Goal: Transaction & Acquisition: Purchase product/service

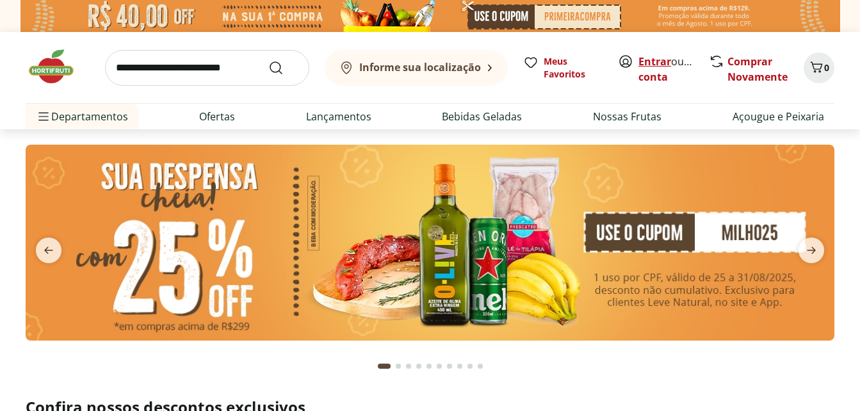
click at [655, 60] on link "Entrar" at bounding box center [655, 61] width 33 height 14
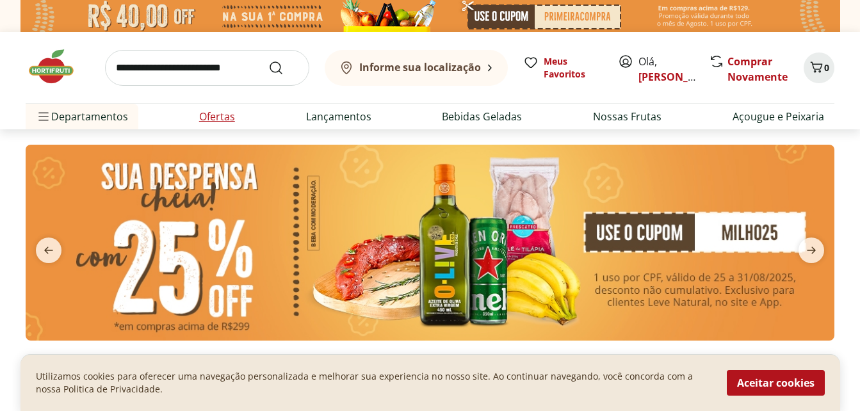
click at [215, 117] on link "Ofertas" at bounding box center [217, 116] width 36 height 15
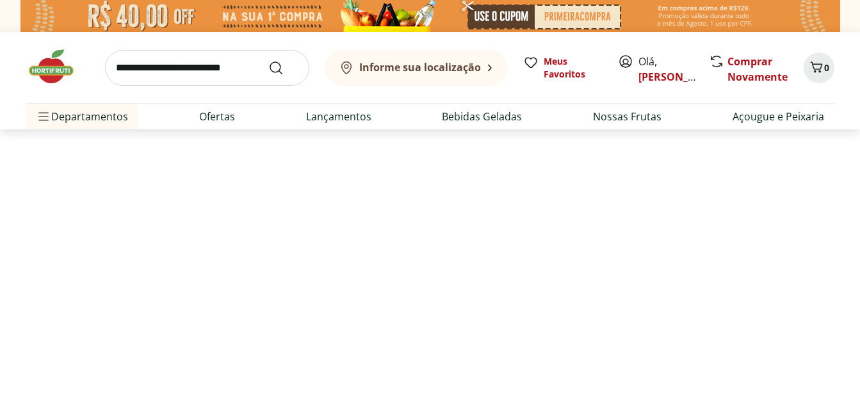
select select "**********"
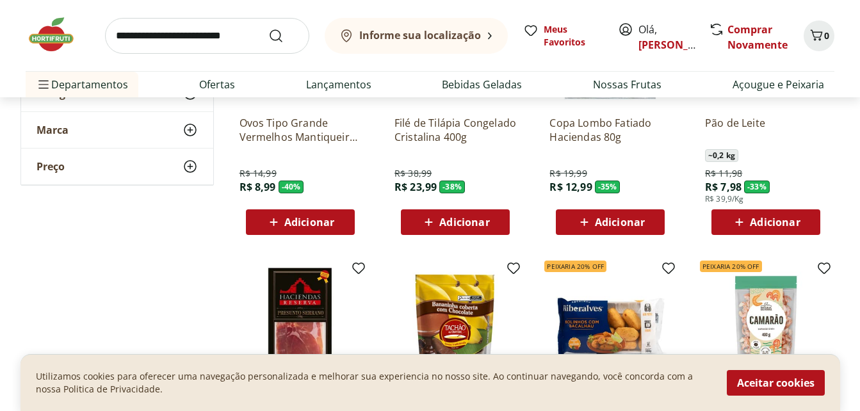
scroll to position [262, 0]
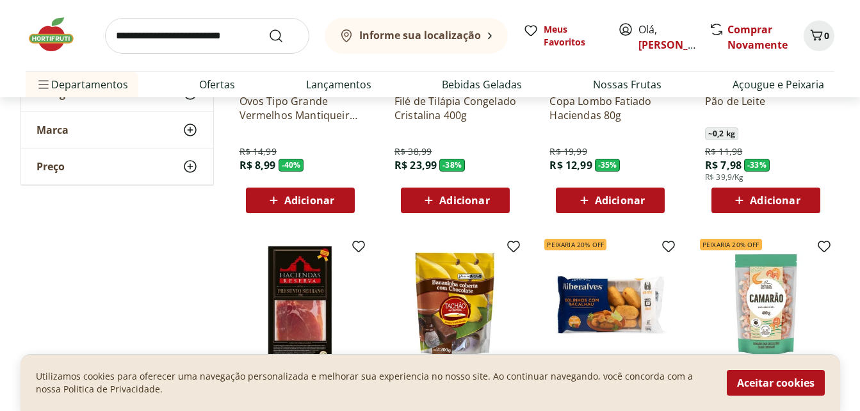
click at [312, 195] on span "Adicionar" at bounding box center [309, 200] width 50 height 10
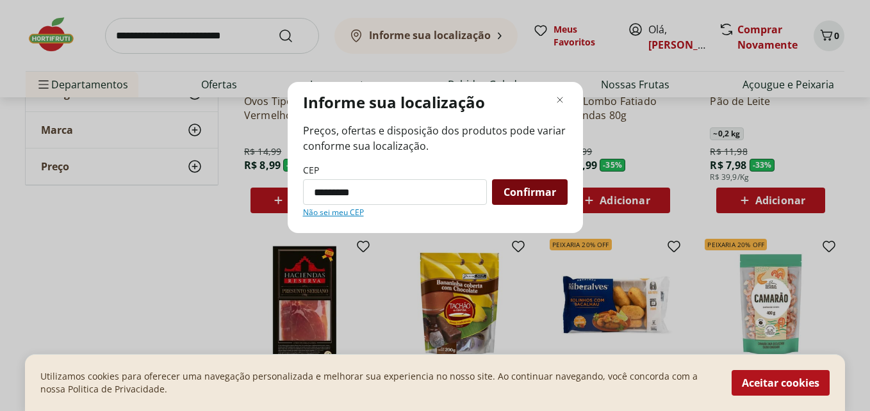
type input "*********"
click at [544, 187] on span "Confirmar" at bounding box center [530, 192] width 53 height 10
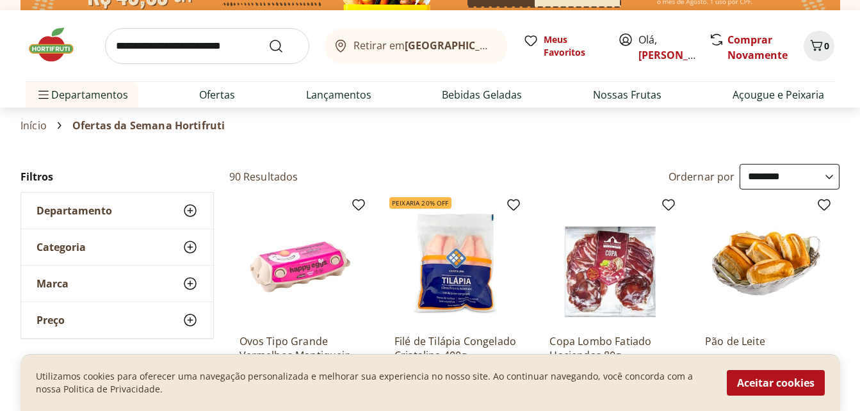
scroll to position [0, 0]
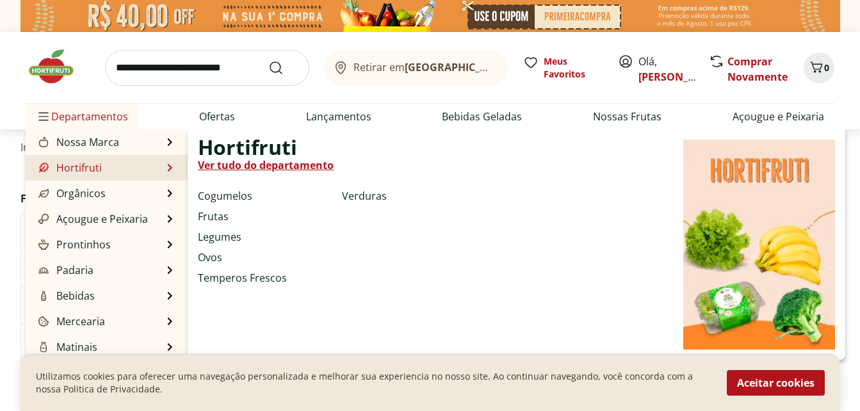
click at [72, 164] on link "Hortifruti" at bounding box center [69, 167] width 66 height 15
select select "**********"
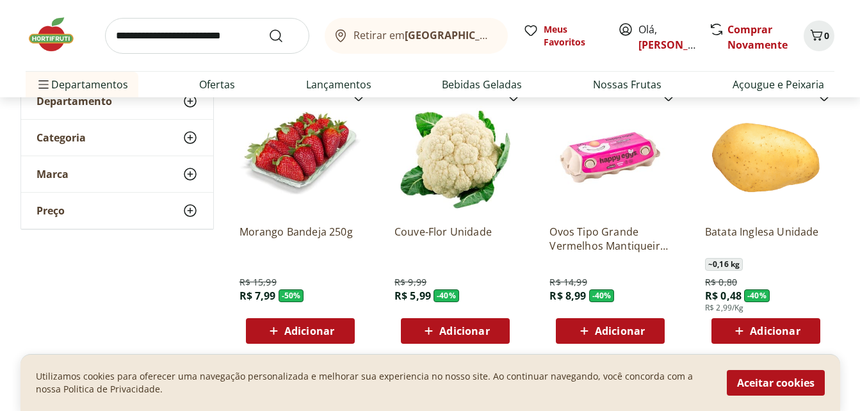
scroll to position [145, 0]
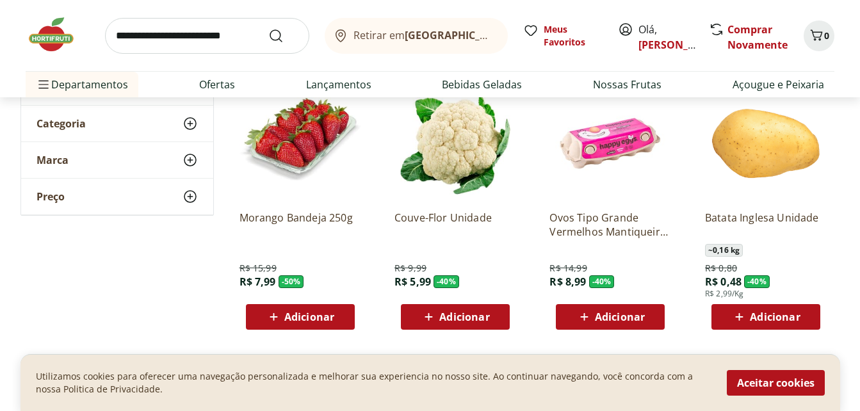
click at [462, 315] on span "Adicionar" at bounding box center [464, 317] width 50 height 10
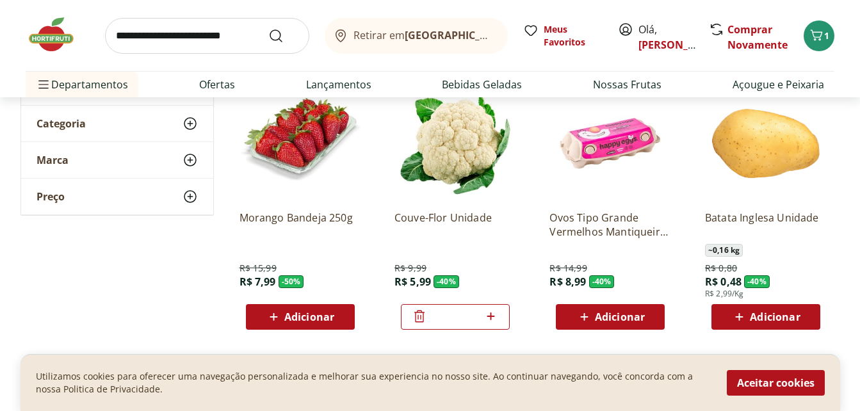
click at [740, 313] on icon at bounding box center [740, 316] width 16 height 15
click at [801, 315] on icon at bounding box center [802, 316] width 16 height 15
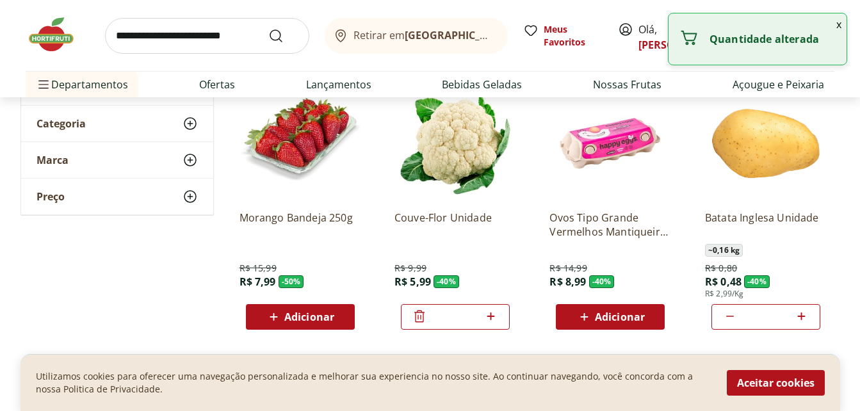
click at [801, 315] on icon at bounding box center [802, 316] width 16 height 15
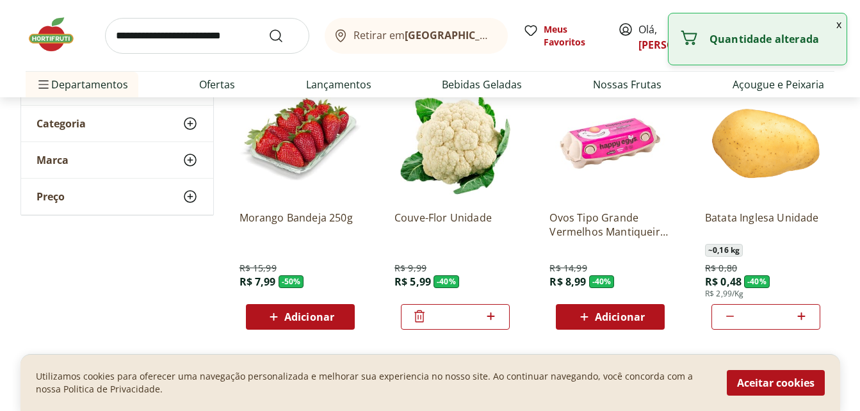
click at [801, 315] on icon at bounding box center [802, 316] width 16 height 15
type input "**"
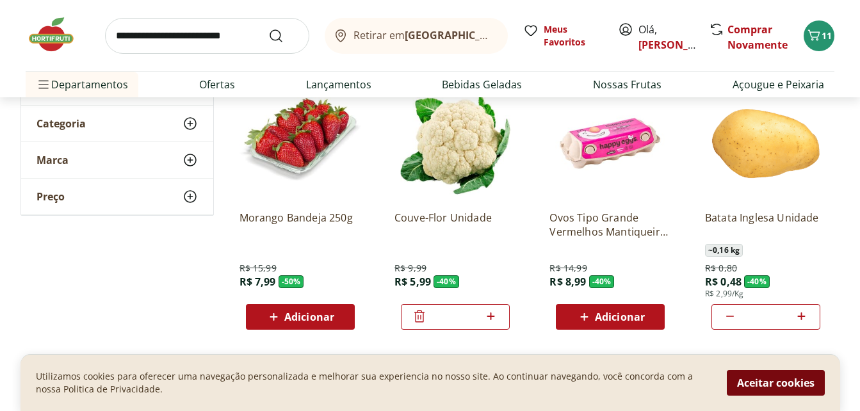
click at [759, 382] on button "Aceitar cookies" at bounding box center [776, 383] width 98 height 26
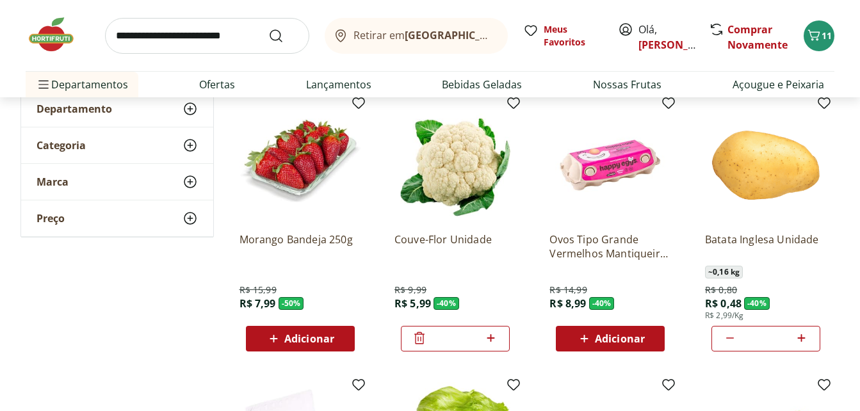
scroll to position [0, 0]
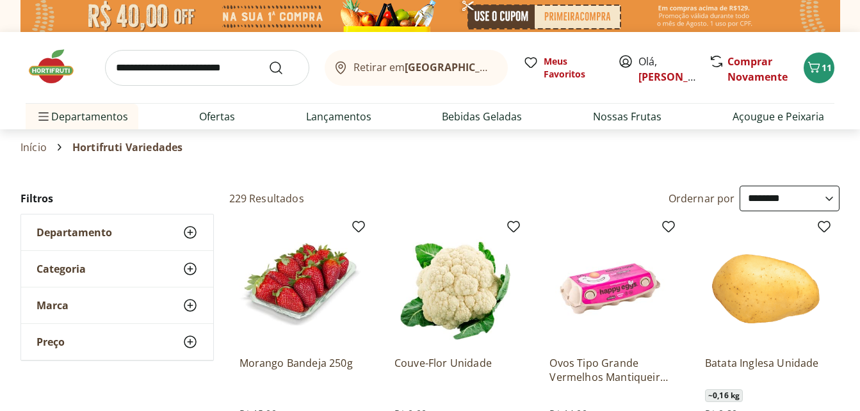
click at [188, 230] on icon at bounding box center [190, 232] width 15 height 15
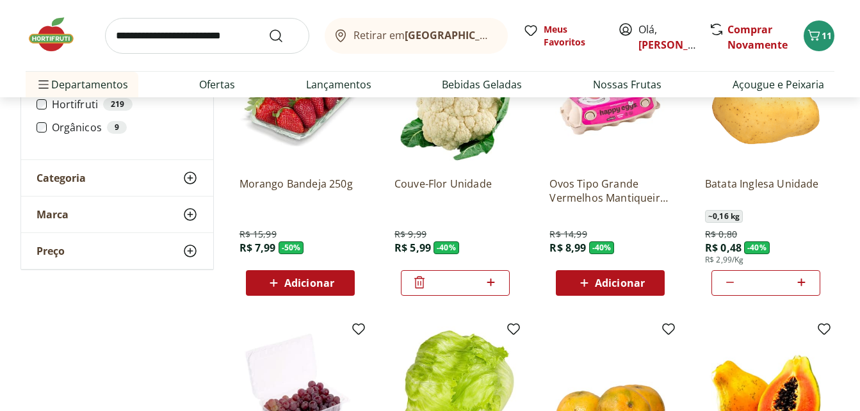
scroll to position [84, 0]
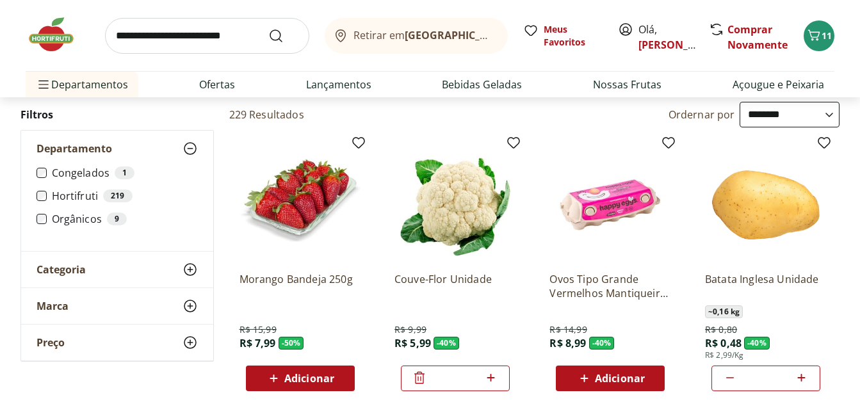
click at [830, 114] on select "**********" at bounding box center [790, 115] width 100 height 26
click at [740, 102] on select "**********" at bounding box center [790, 115] width 100 height 26
select select "********"
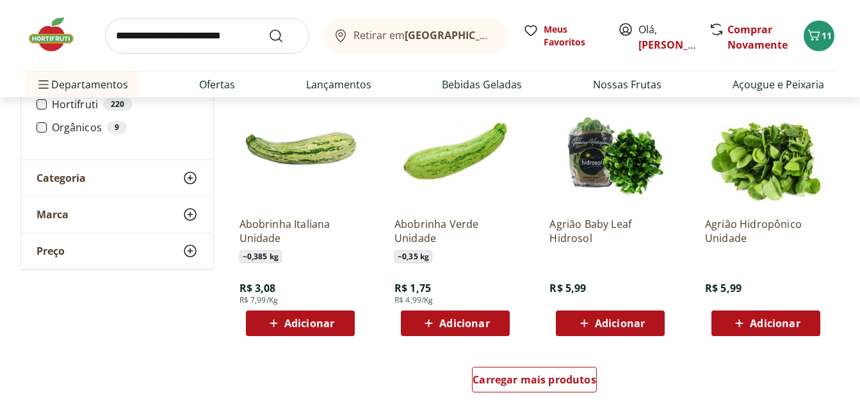
scroll to position [725, 0]
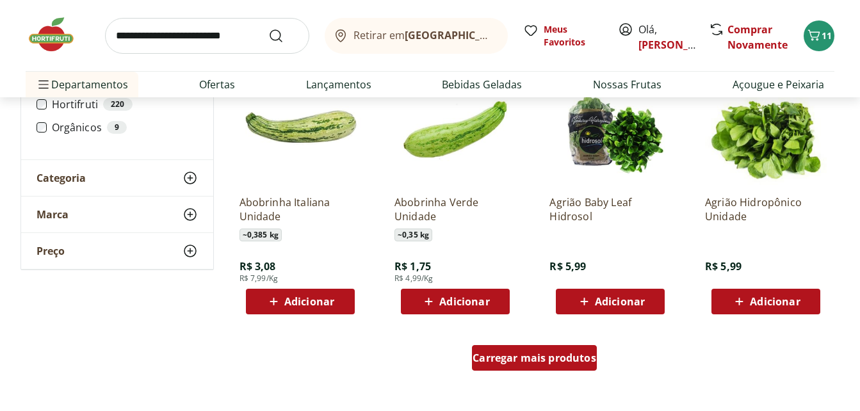
click at [573, 363] on span "Carregar mais produtos" at bounding box center [535, 358] width 124 height 10
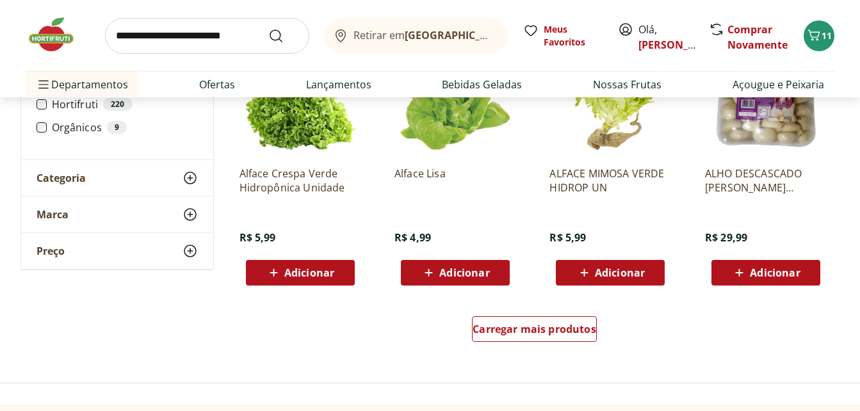
scroll to position [1584, 0]
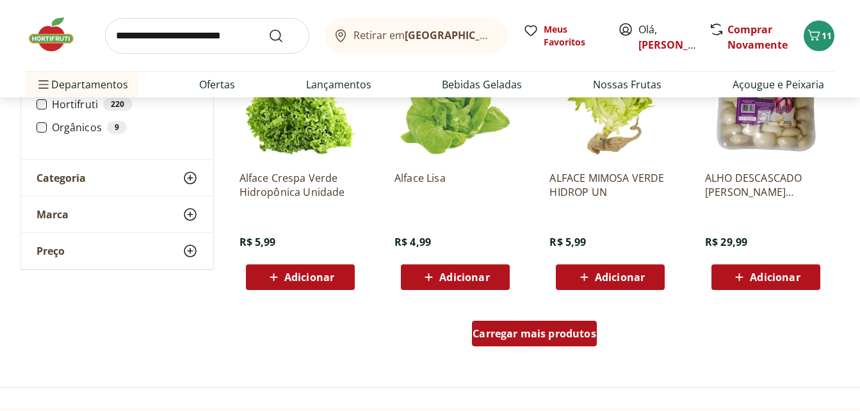
click at [534, 345] on div "Carregar mais produtos" at bounding box center [534, 334] width 125 height 26
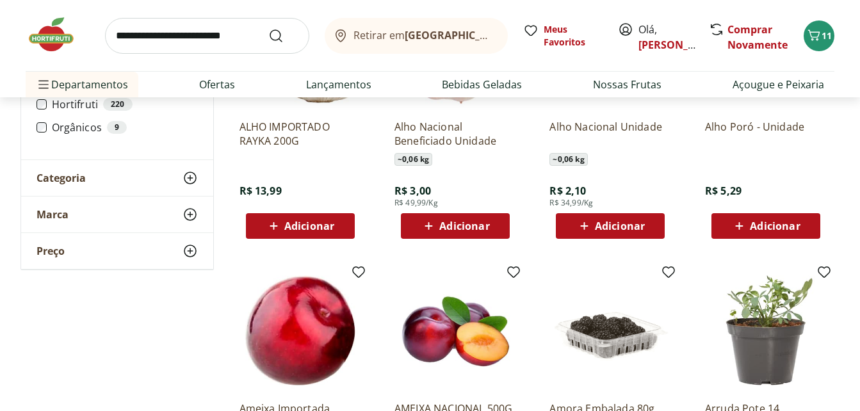
scroll to position [1894, 0]
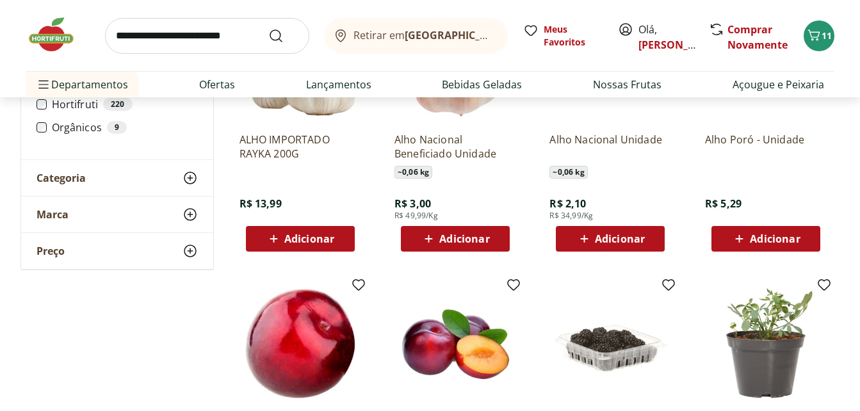
click at [305, 234] on span "Adicionar" at bounding box center [309, 239] width 50 height 10
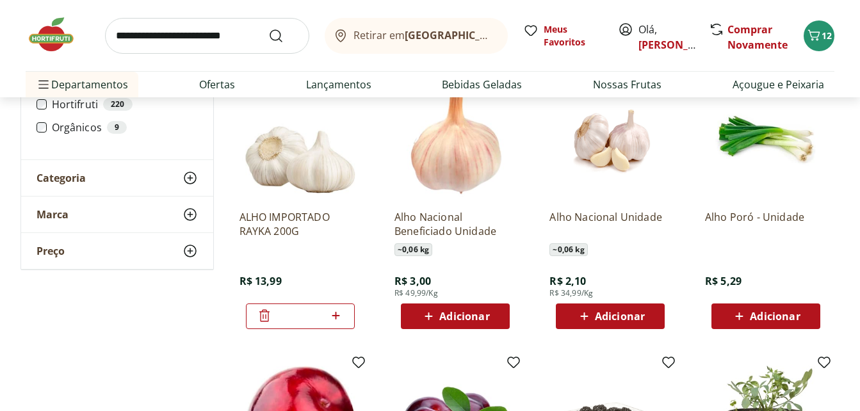
scroll to position [1823, 0]
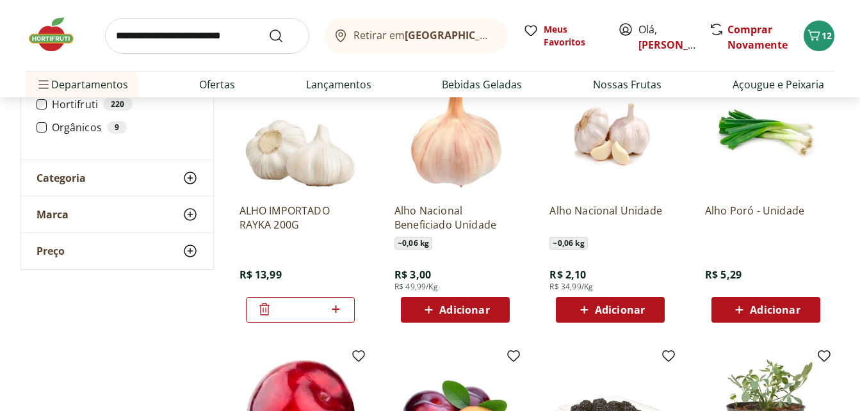
click at [759, 306] on span "Adicionar" at bounding box center [775, 310] width 50 height 10
click at [802, 265] on div "Alho Poró - Unidade R$ 5,29 *" at bounding box center [766, 257] width 122 height 129
click at [799, 265] on div "Alho Poró - Unidade R$ 5,29 *" at bounding box center [766, 257] width 122 height 129
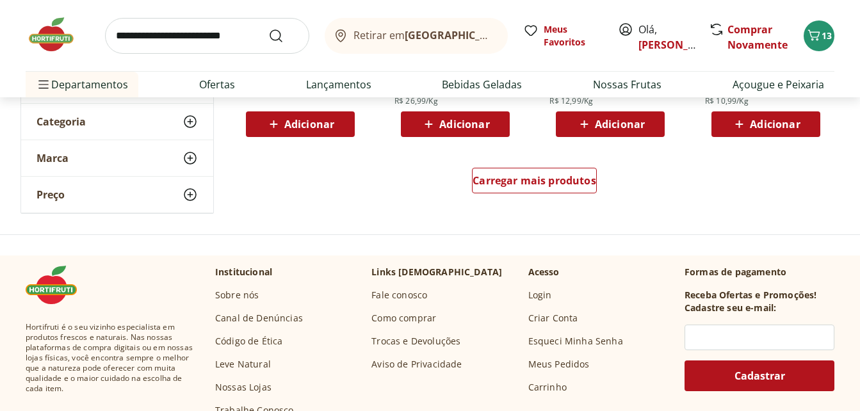
scroll to position [2579, 0]
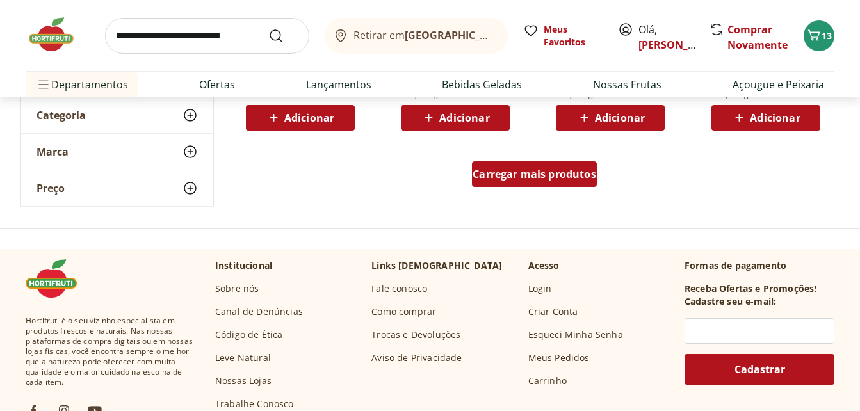
click at [528, 185] on div "Carregar mais produtos" at bounding box center [534, 174] width 125 height 26
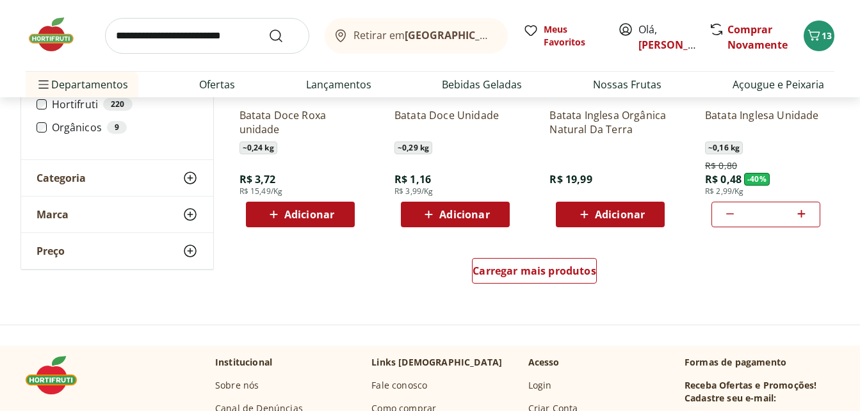
scroll to position [3325, 0]
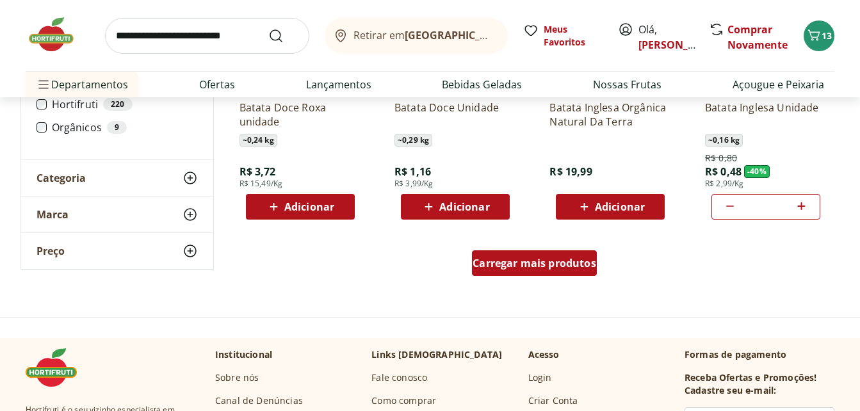
click at [568, 265] on span "Carregar mais produtos" at bounding box center [535, 263] width 124 height 10
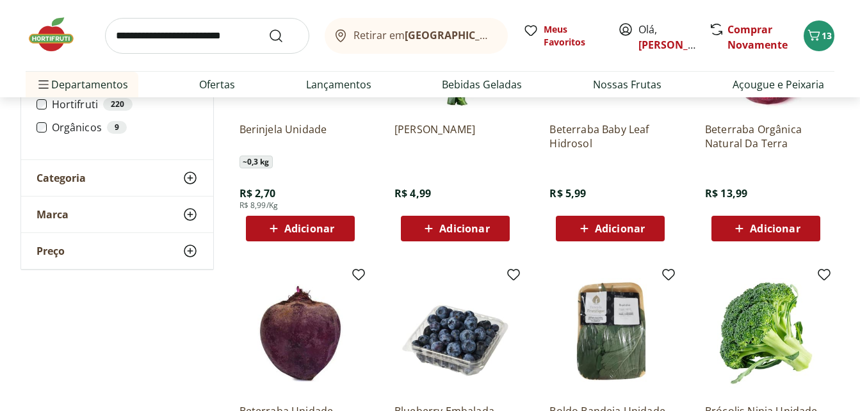
scroll to position [3585, 0]
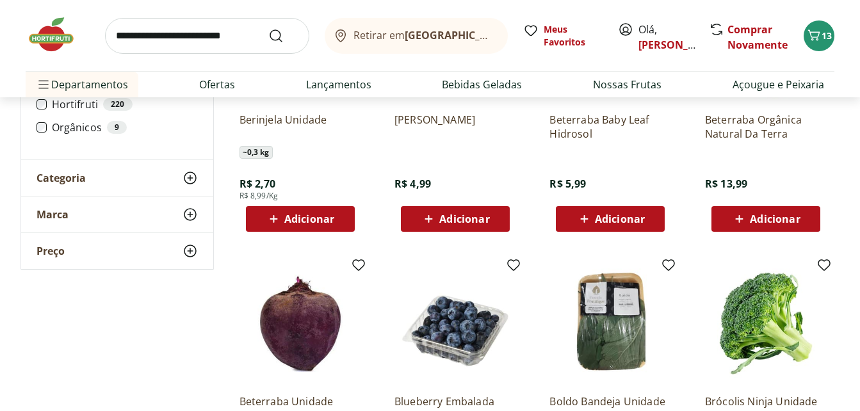
click at [298, 215] on span "Adicionar" at bounding box center [309, 219] width 50 height 10
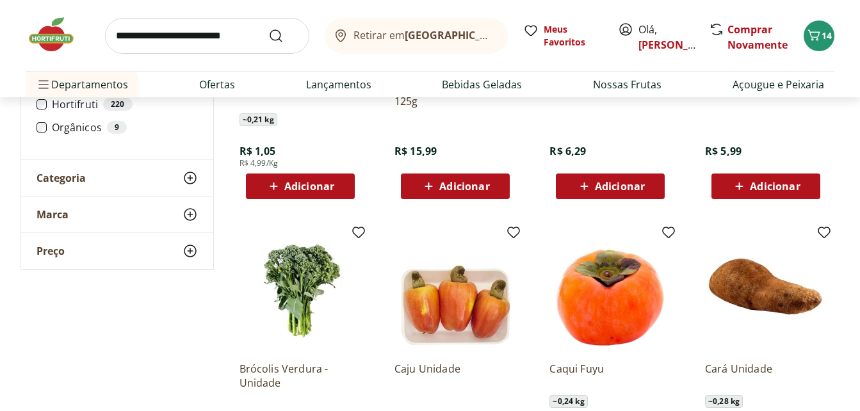
scroll to position [3890, 0]
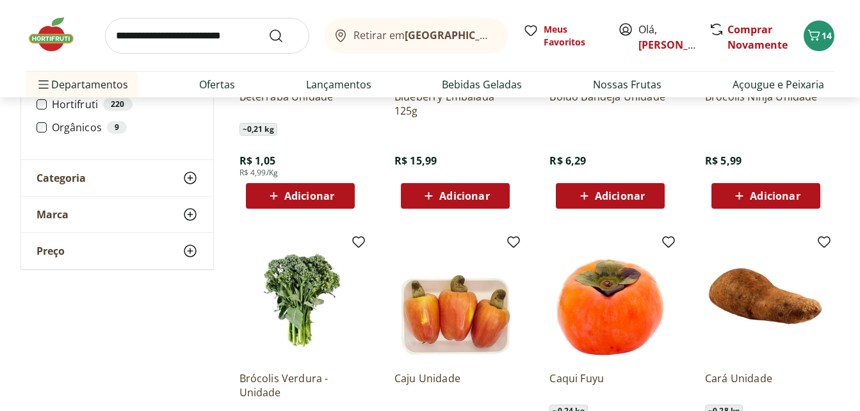
click at [776, 200] on span "Adicionar" at bounding box center [775, 196] width 50 height 10
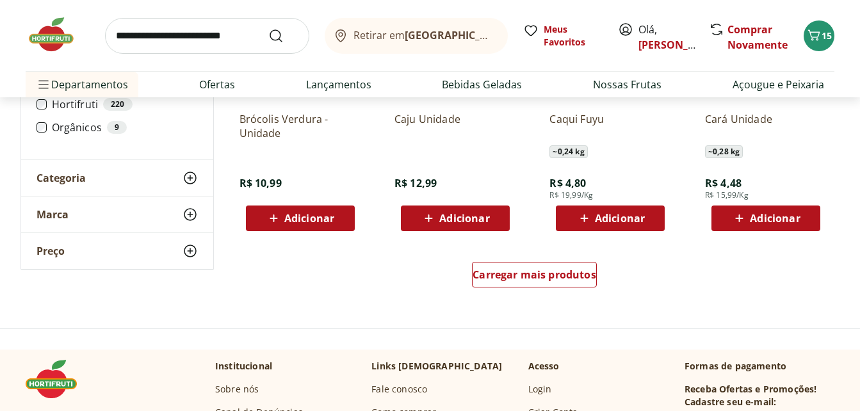
scroll to position [4241, 0]
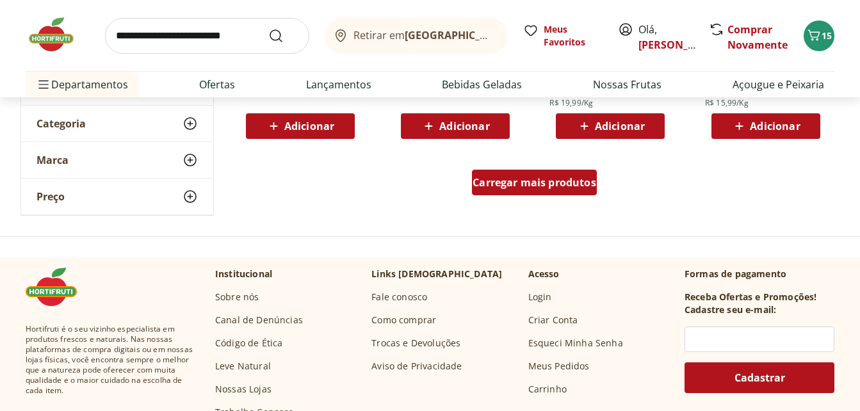
click at [539, 192] on div "Carregar mais produtos" at bounding box center [534, 183] width 125 height 26
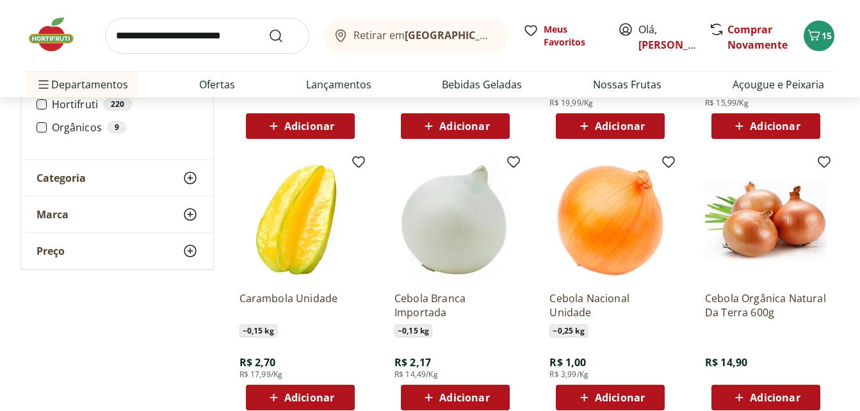
click at [582, 394] on icon at bounding box center [585, 397] width 16 height 15
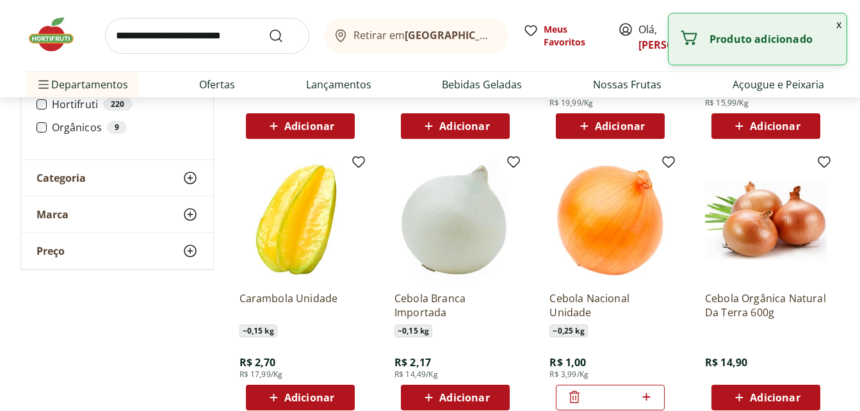
click at [648, 396] on icon at bounding box center [647, 396] width 16 height 15
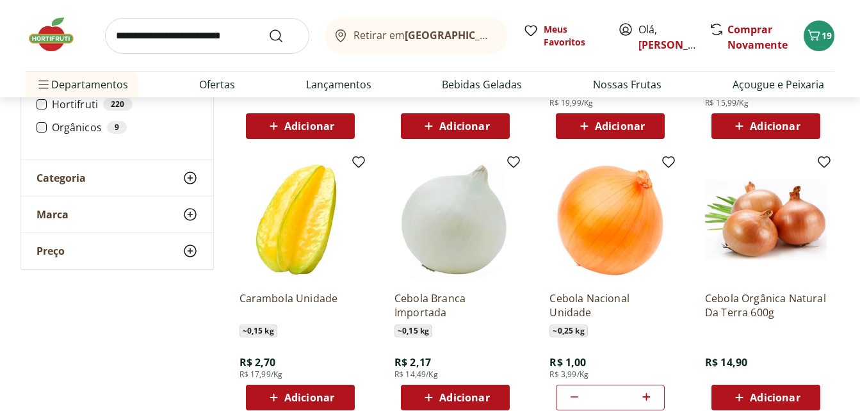
click at [648, 396] on icon at bounding box center [647, 396] width 16 height 15
type input "*"
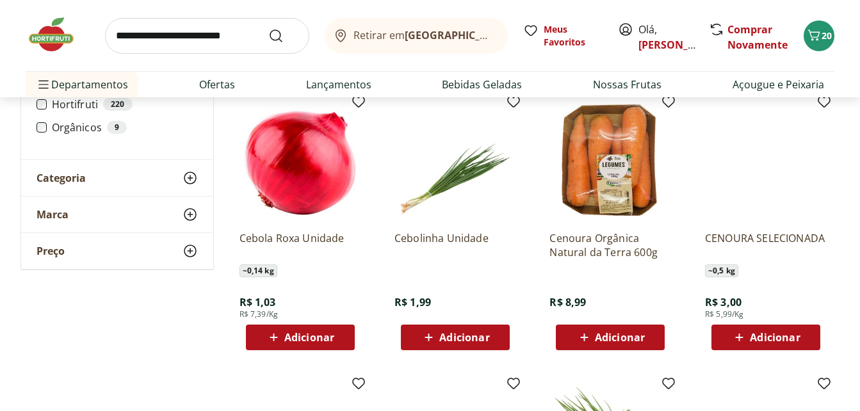
scroll to position [4572, 0]
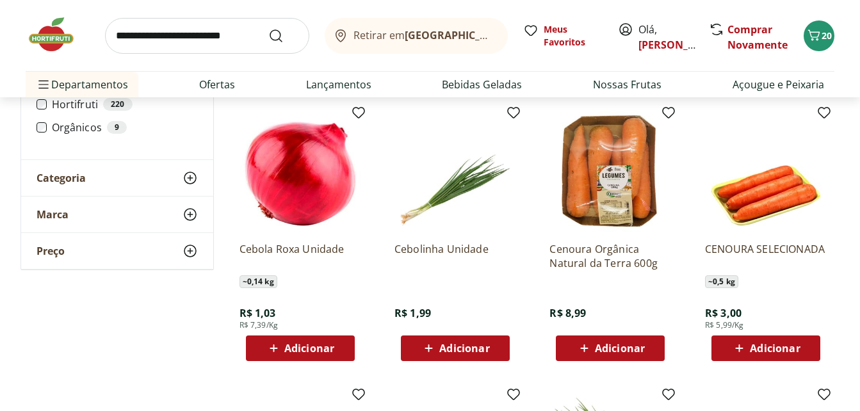
click at [472, 341] on span "Adicionar" at bounding box center [455, 348] width 69 height 15
click at [770, 349] on span "Adicionar" at bounding box center [775, 348] width 50 height 10
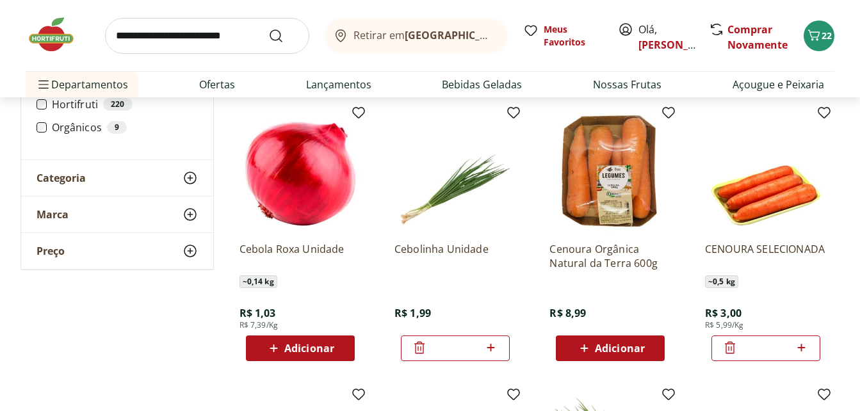
click at [293, 345] on span "Adicionar" at bounding box center [309, 348] width 50 height 10
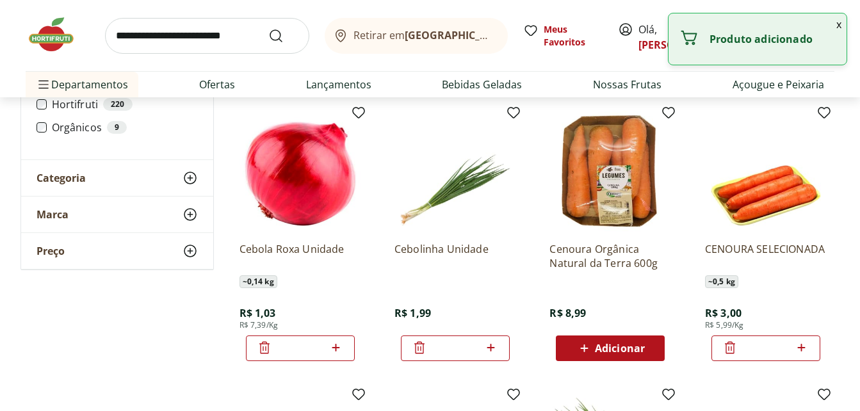
click at [332, 349] on icon at bounding box center [336, 347] width 16 height 15
type input "*"
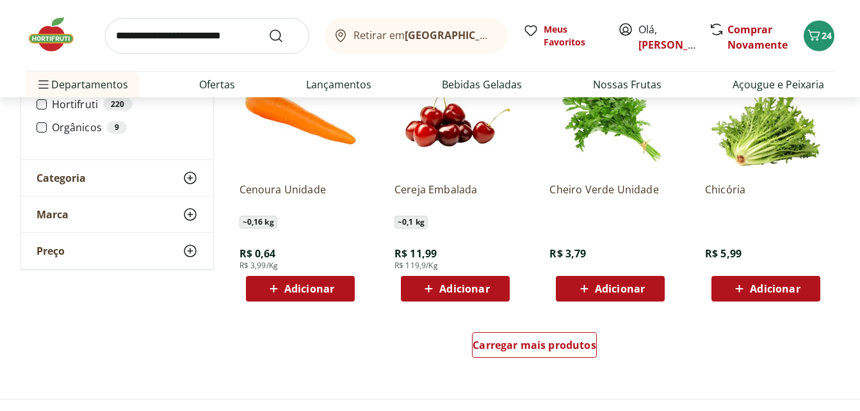
scroll to position [4925, 0]
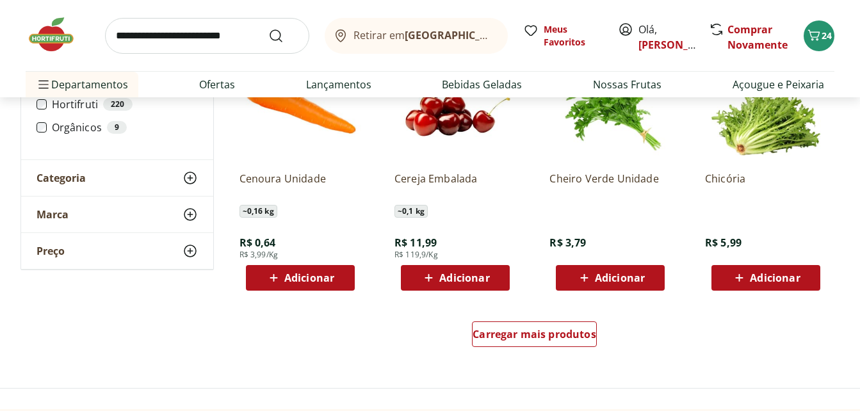
click at [630, 274] on span "Adicionar" at bounding box center [620, 278] width 50 height 10
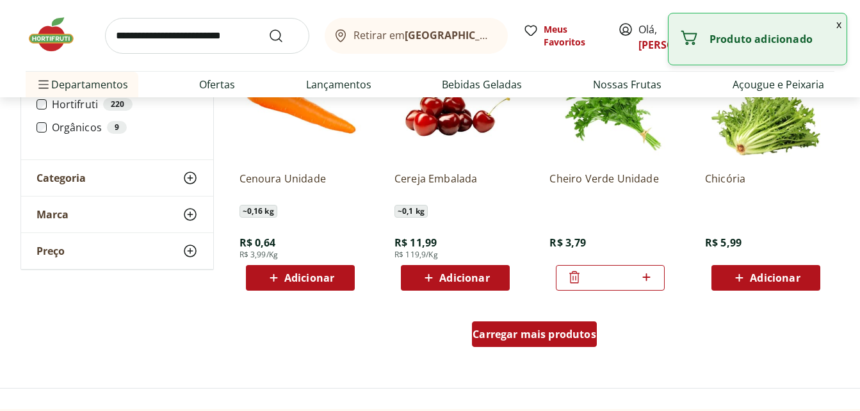
click at [537, 332] on span "Carregar mais produtos" at bounding box center [535, 334] width 124 height 10
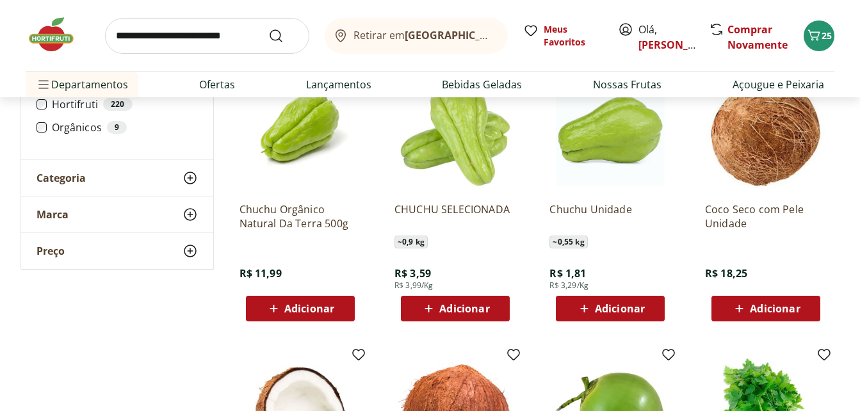
scroll to position [5190, 0]
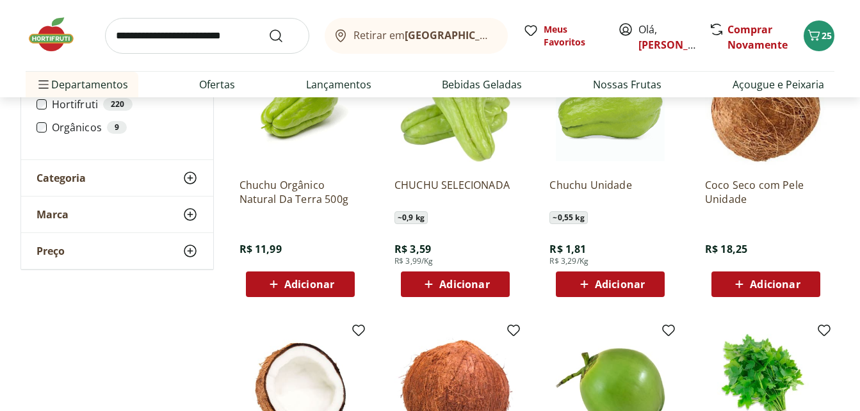
click at [623, 281] on span "Adicionar" at bounding box center [620, 284] width 50 height 10
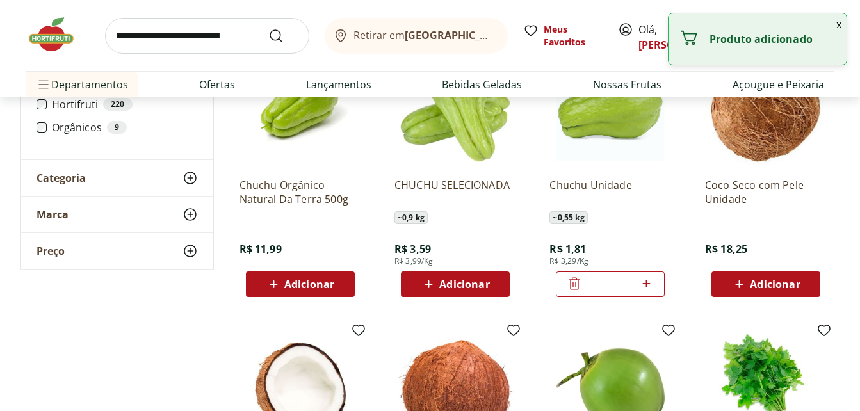
click at [644, 282] on icon at bounding box center [647, 283] width 16 height 15
type input "*"
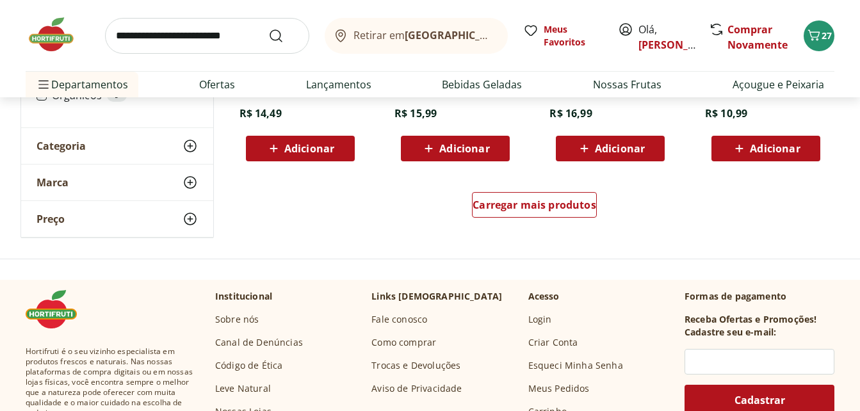
scroll to position [5938, 0]
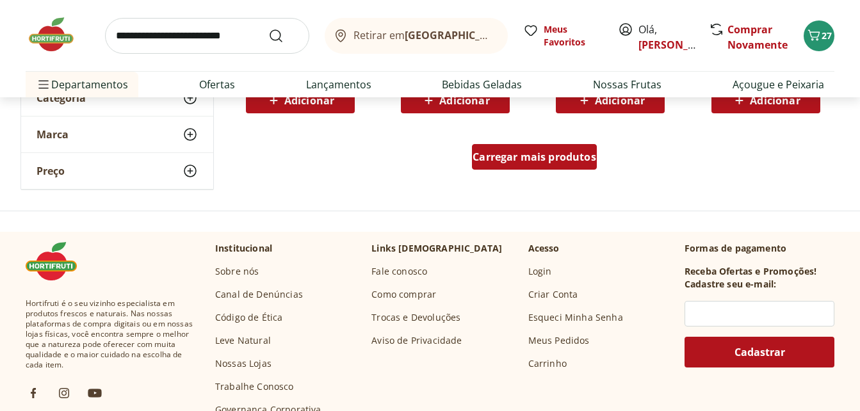
click at [554, 161] on span "Carregar mais produtos" at bounding box center [535, 157] width 124 height 10
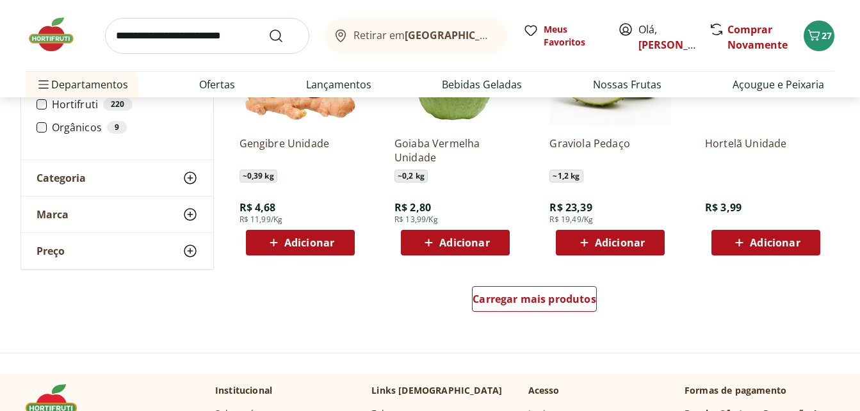
scroll to position [6655, 0]
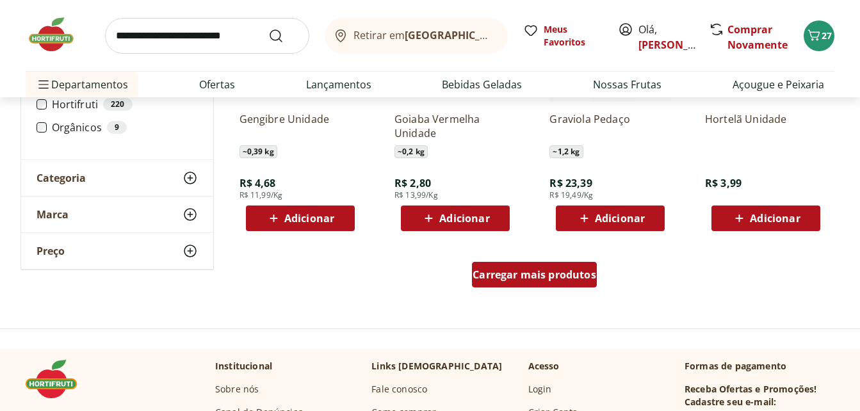
click at [546, 270] on span "Carregar mais produtos" at bounding box center [535, 275] width 124 height 10
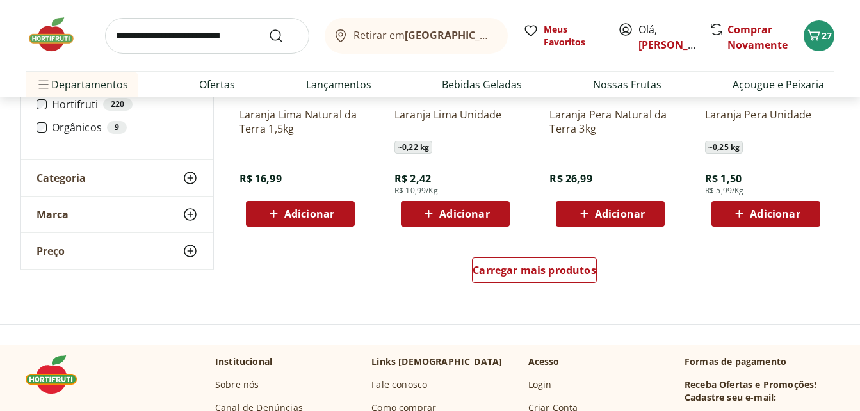
scroll to position [7501, 0]
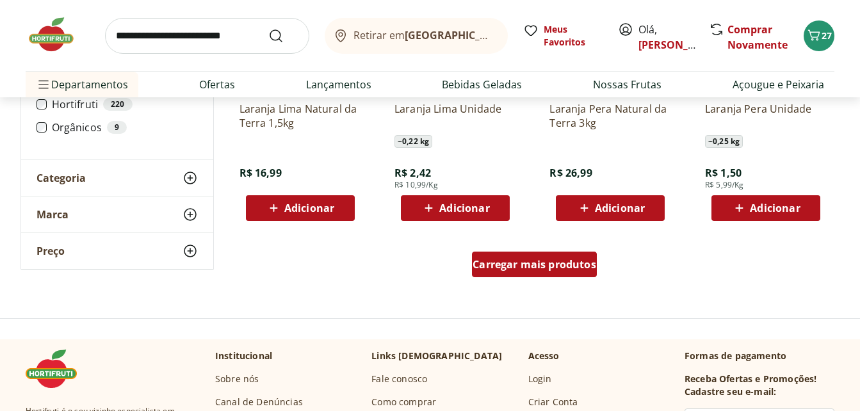
click at [552, 261] on span "Carregar mais produtos" at bounding box center [535, 264] width 124 height 10
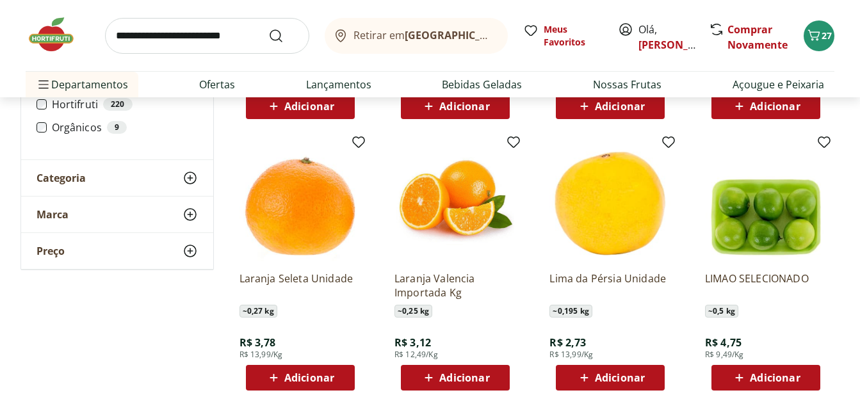
scroll to position [7629, 0]
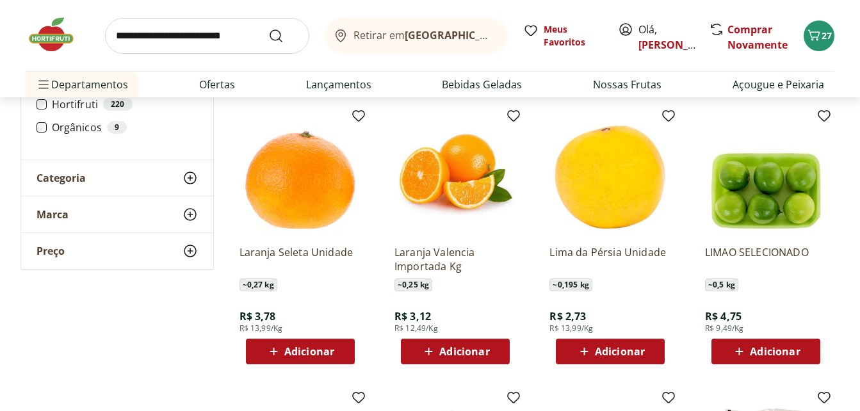
click at [777, 352] on span "Adicionar" at bounding box center [775, 352] width 50 height 10
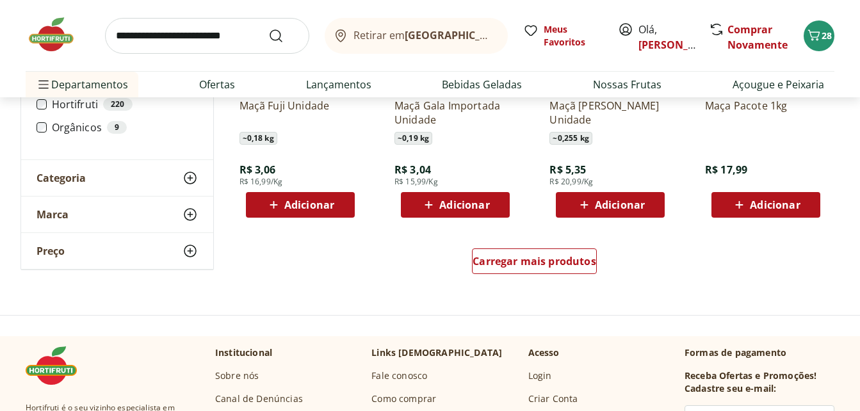
scroll to position [8346, 0]
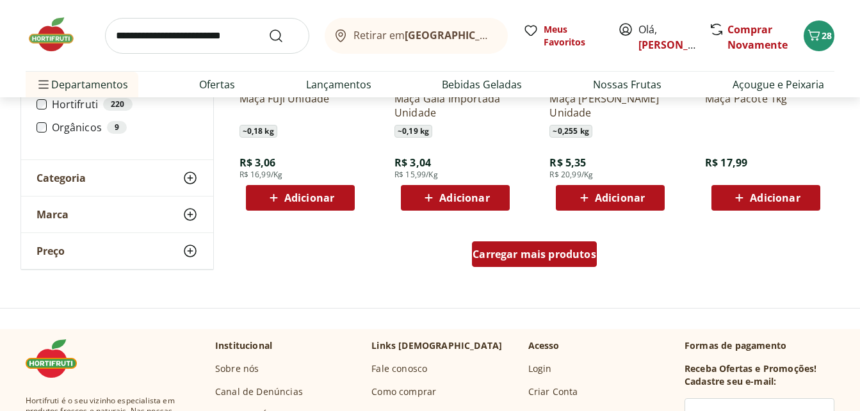
click at [532, 253] on span "Carregar mais produtos" at bounding box center [535, 254] width 124 height 10
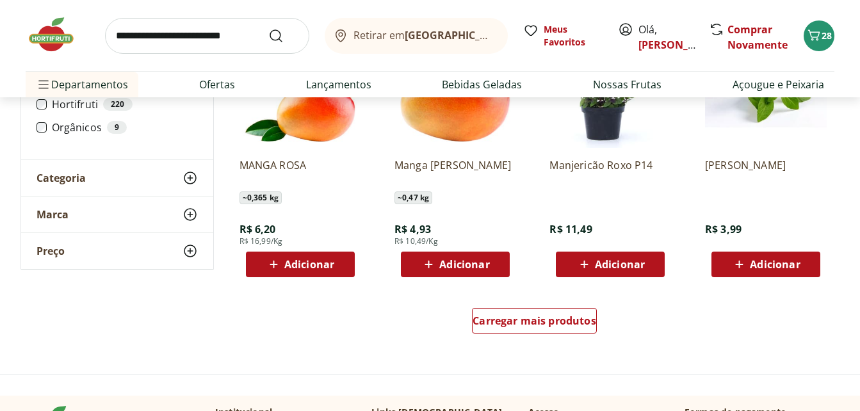
scroll to position [9141, 0]
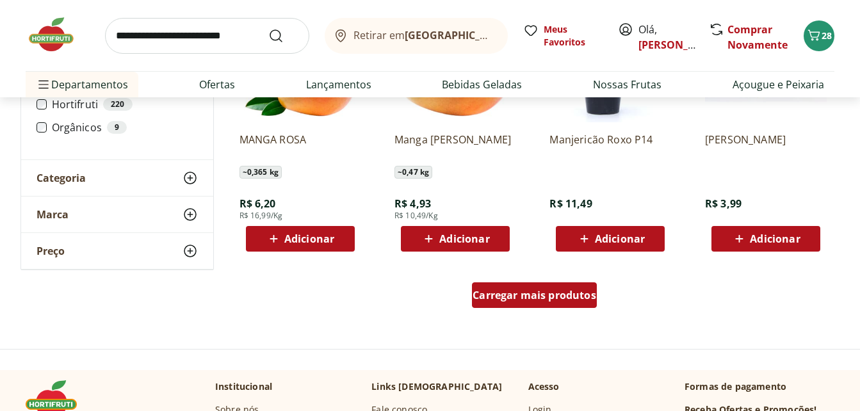
click at [531, 293] on span "Carregar mais produtos" at bounding box center [535, 295] width 124 height 10
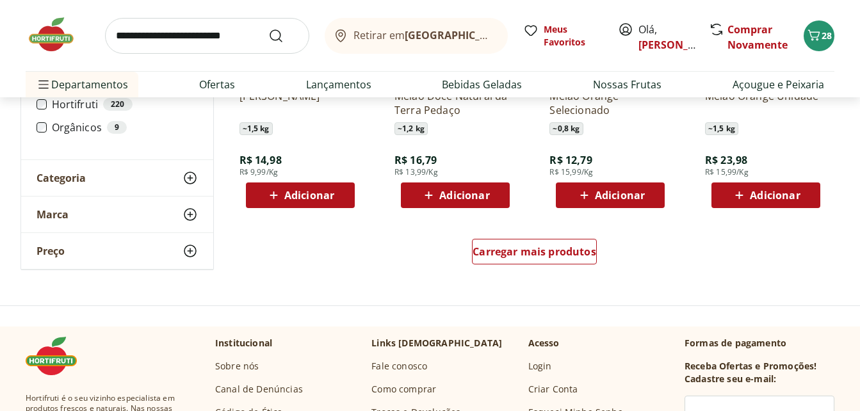
scroll to position [10037, 0]
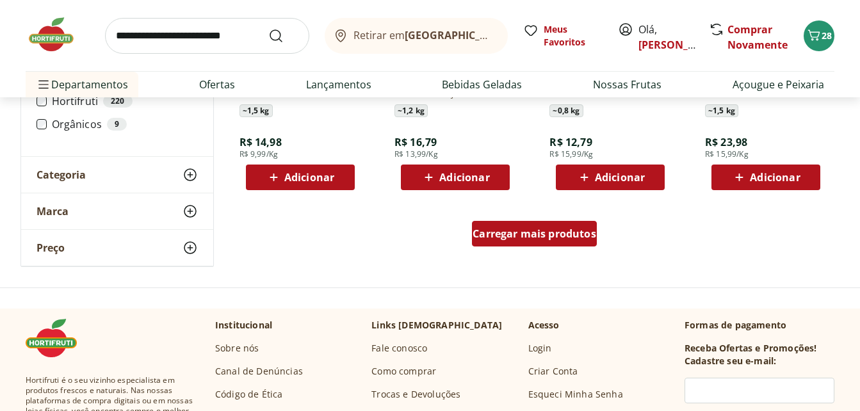
click at [526, 238] on span "Carregar mais produtos" at bounding box center [535, 234] width 124 height 10
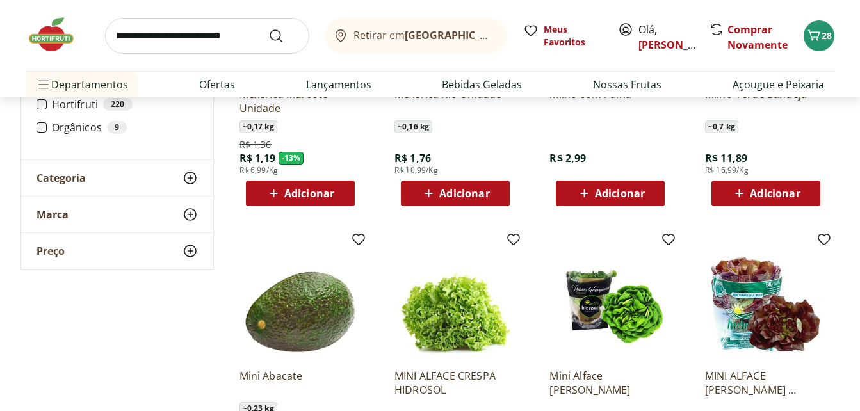
scroll to position [10575, 0]
click at [769, 194] on span "Adicionar" at bounding box center [775, 193] width 50 height 10
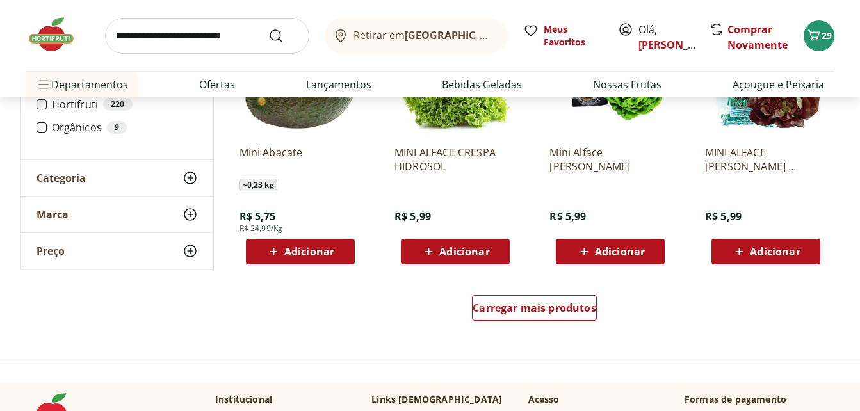
scroll to position [10806, 0]
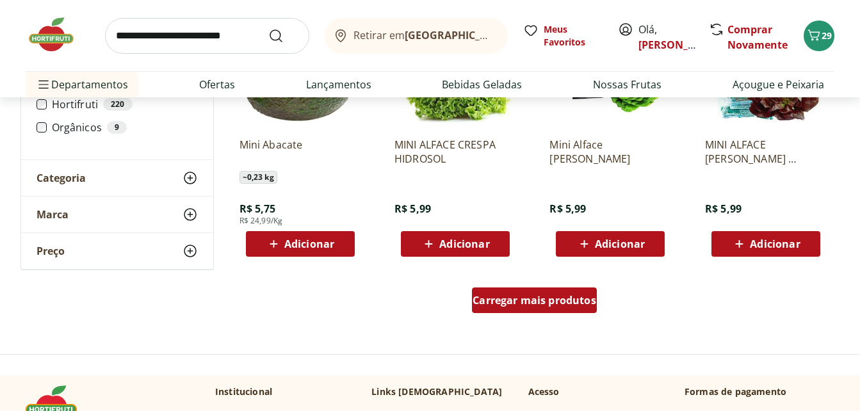
click at [548, 297] on span "Carregar mais produtos" at bounding box center [535, 300] width 124 height 10
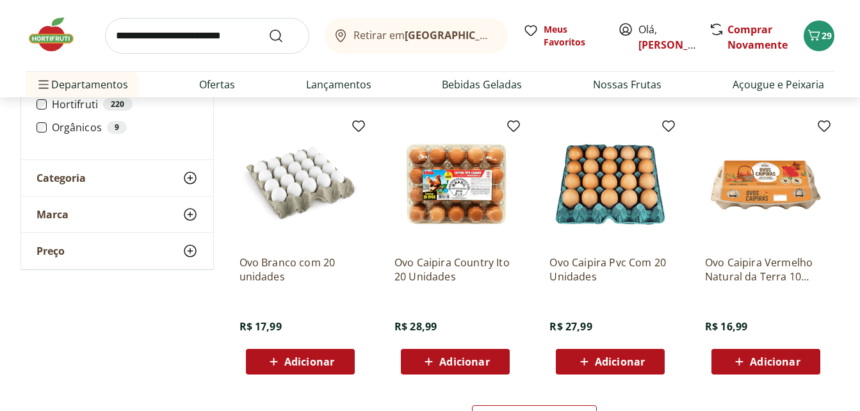
scroll to position [11549, 0]
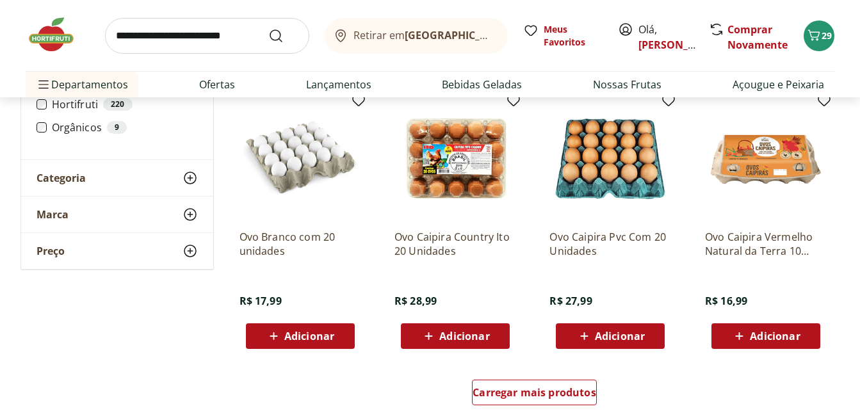
click at [754, 332] on span "Adicionar" at bounding box center [775, 336] width 50 height 10
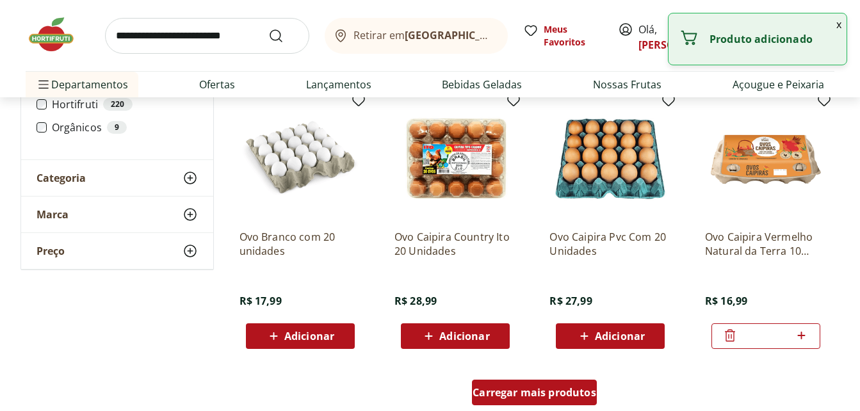
click at [533, 388] on span "Carregar mais produtos" at bounding box center [535, 393] width 124 height 10
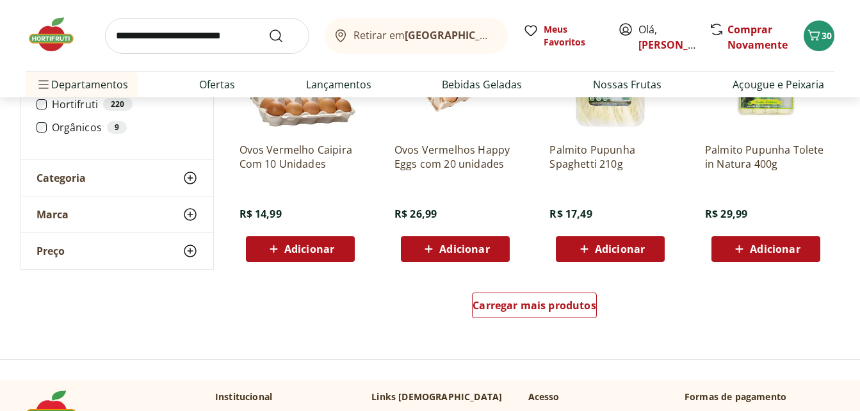
scroll to position [12497, 0]
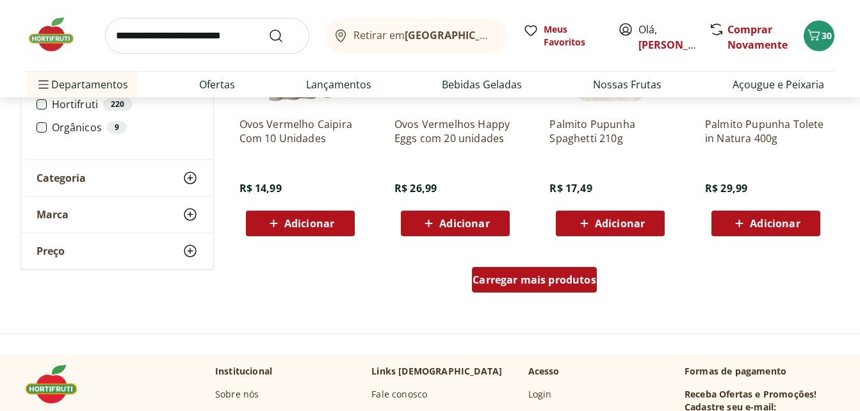
click at [568, 279] on span "Carregar mais produtos" at bounding box center [535, 280] width 124 height 10
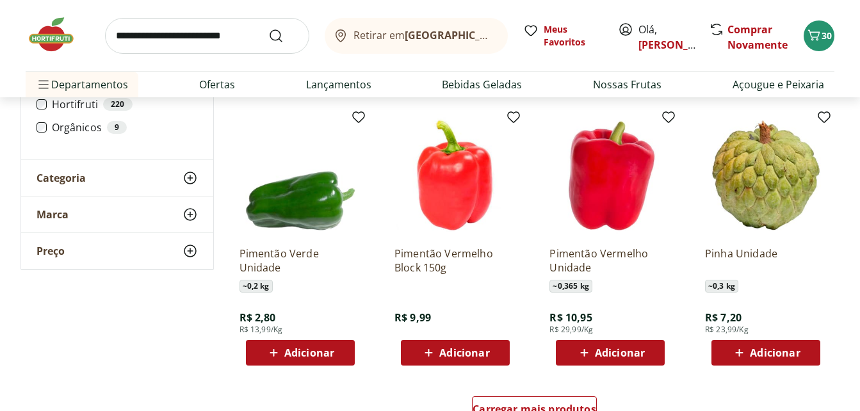
scroll to position [13215, 0]
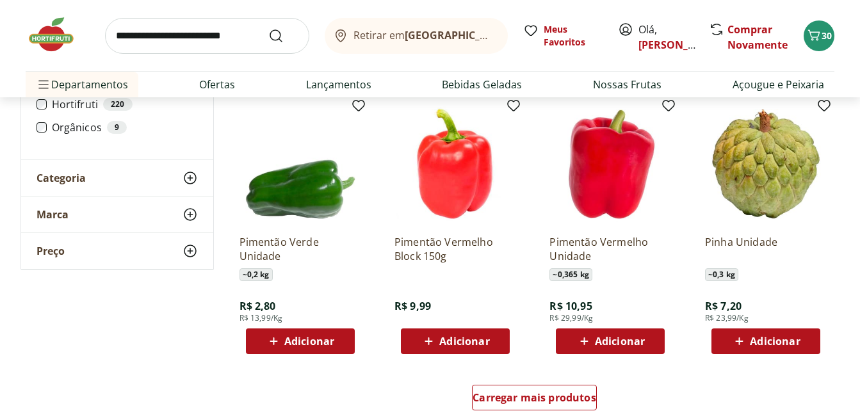
click at [614, 343] on span "Adicionar" at bounding box center [620, 341] width 50 height 10
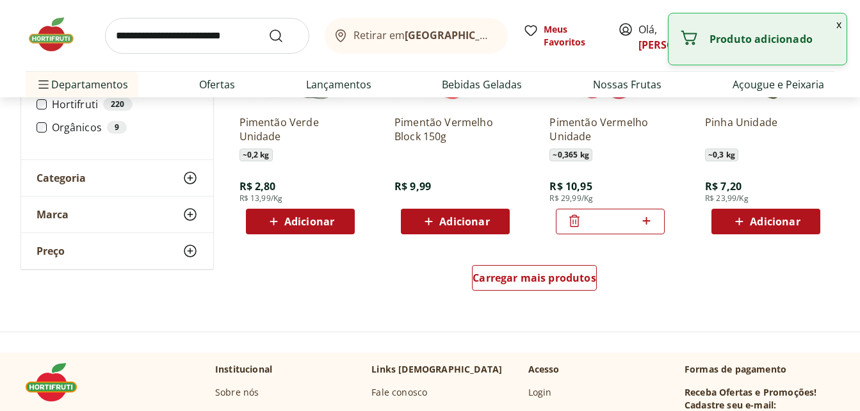
scroll to position [13343, 0]
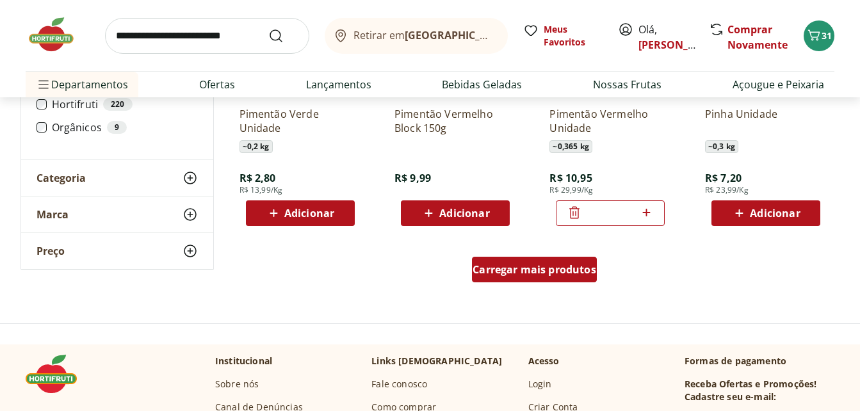
click at [552, 274] on span "Carregar mais produtos" at bounding box center [535, 270] width 124 height 10
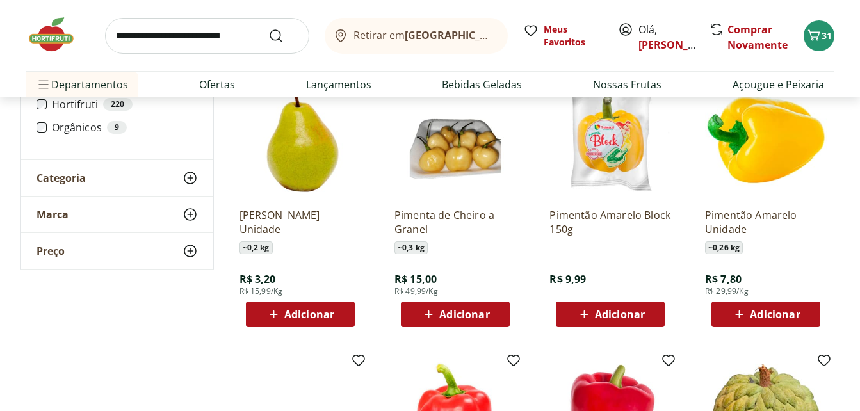
scroll to position [12958, 0]
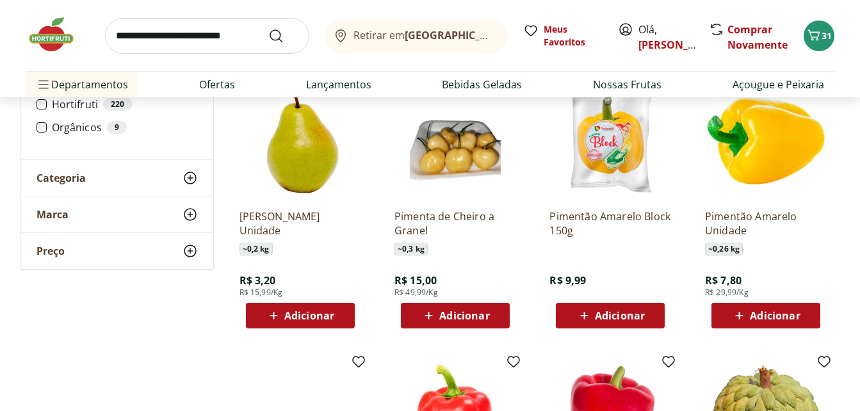
click at [760, 316] on span "Adicionar" at bounding box center [775, 316] width 50 height 10
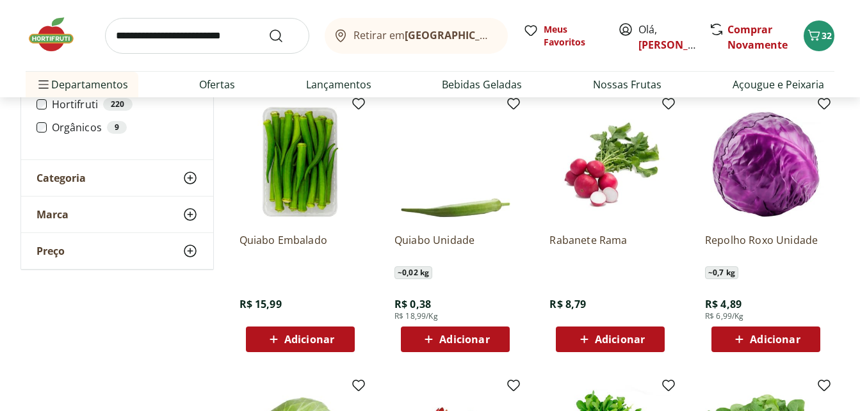
scroll to position [13778, 0]
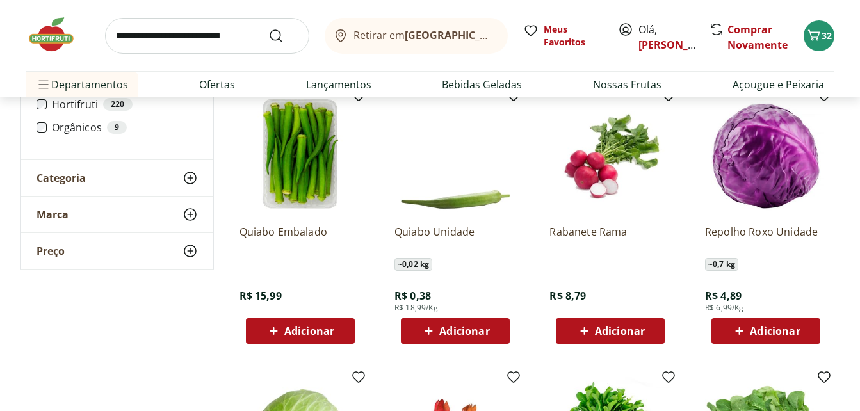
click at [774, 330] on span "Adicionar" at bounding box center [775, 331] width 50 height 10
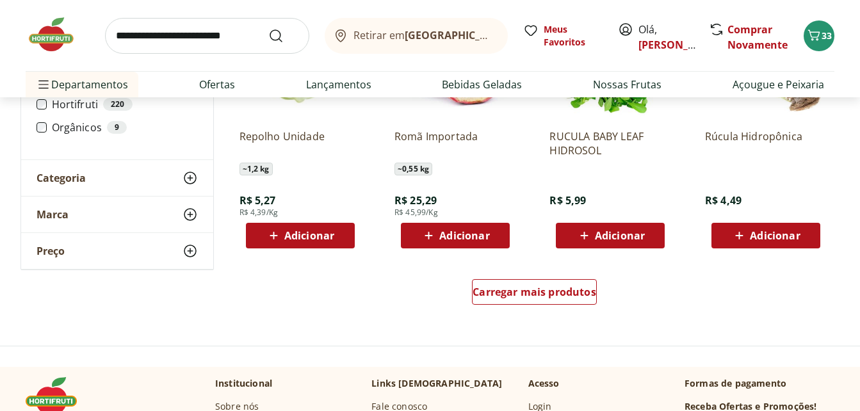
scroll to position [14163, 0]
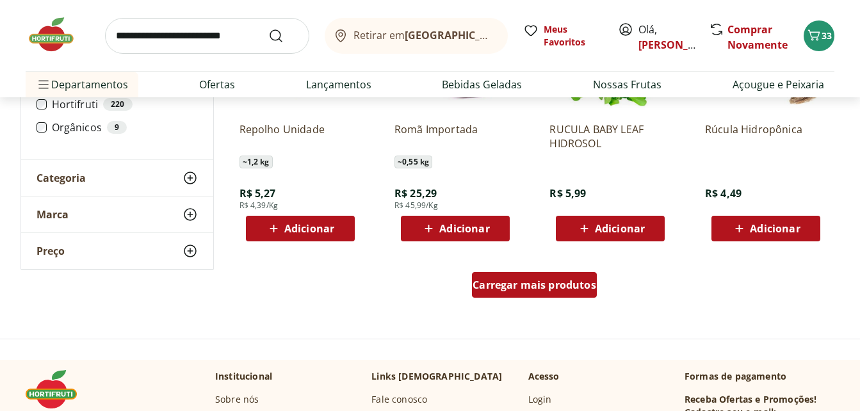
click at [561, 275] on div "Carregar mais produtos" at bounding box center [534, 285] width 125 height 26
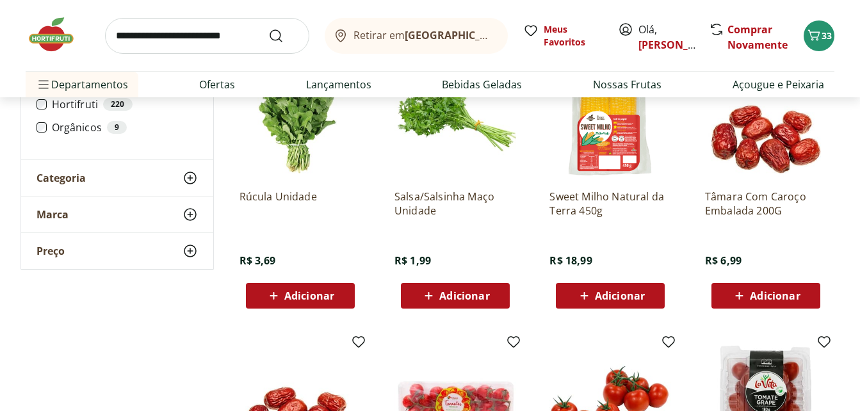
scroll to position [14368, 0]
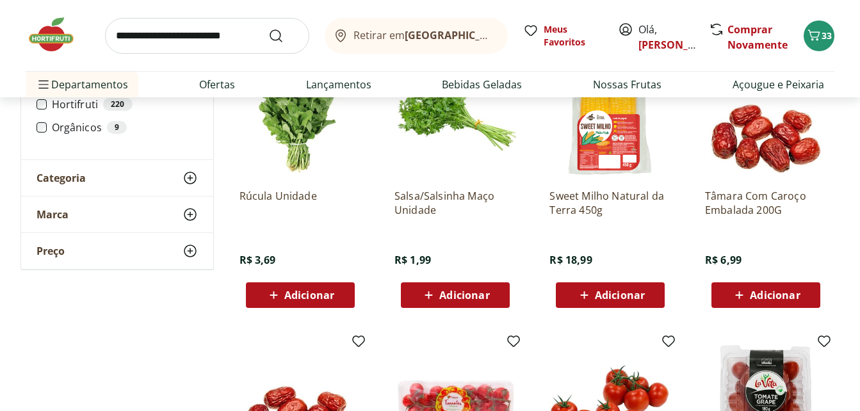
click at [461, 300] on span "Adicionar" at bounding box center [464, 295] width 50 height 10
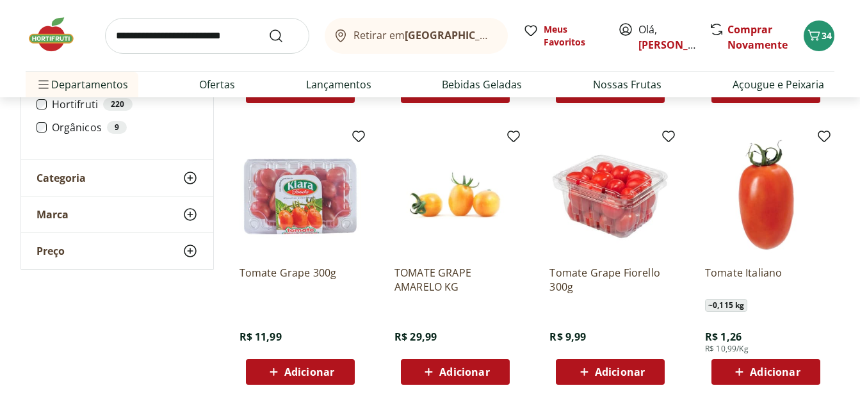
scroll to position [14880, 0]
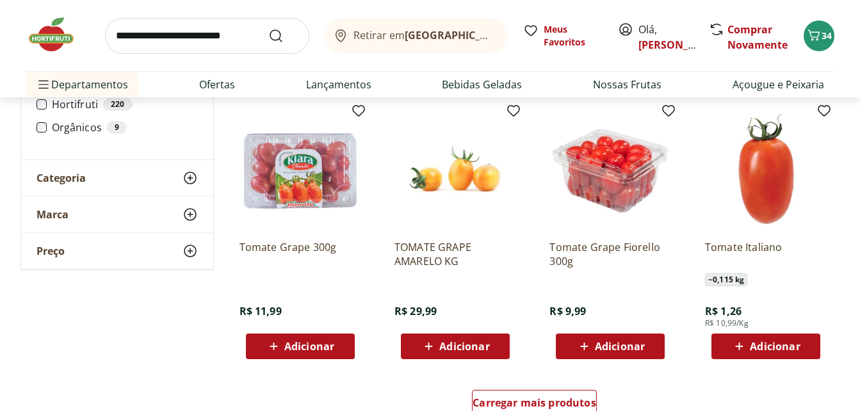
click at [304, 344] on span "Adicionar" at bounding box center [309, 346] width 50 height 10
click at [771, 343] on span "Adicionar" at bounding box center [775, 346] width 50 height 10
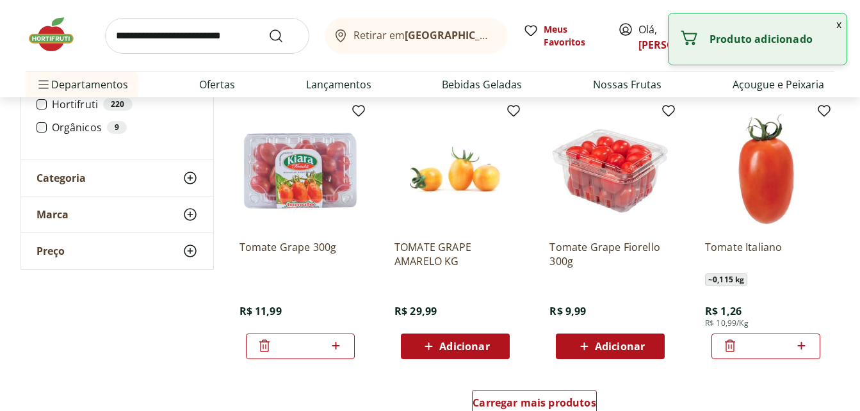
click at [805, 343] on icon at bounding box center [802, 345] width 16 height 15
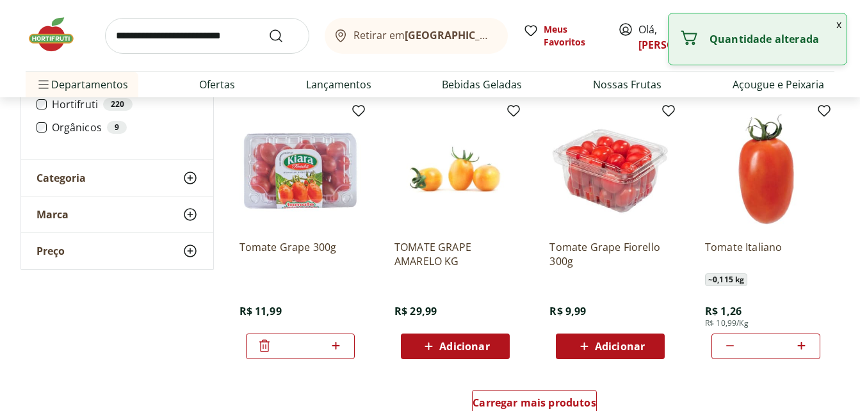
click at [805, 343] on icon at bounding box center [802, 345] width 16 height 15
type input "*"
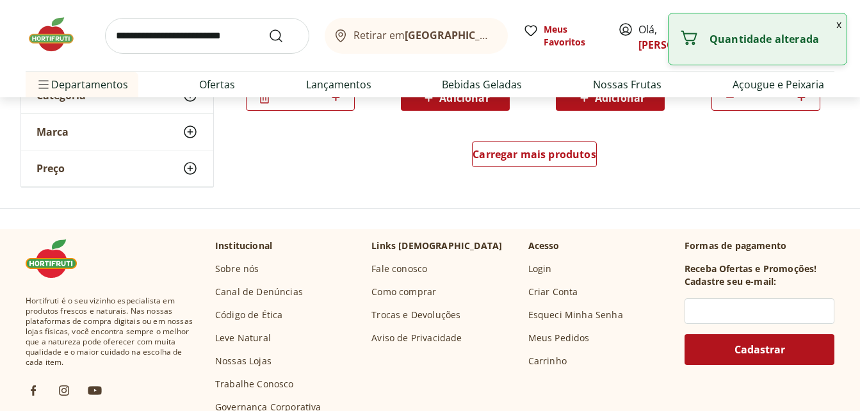
scroll to position [15101, 0]
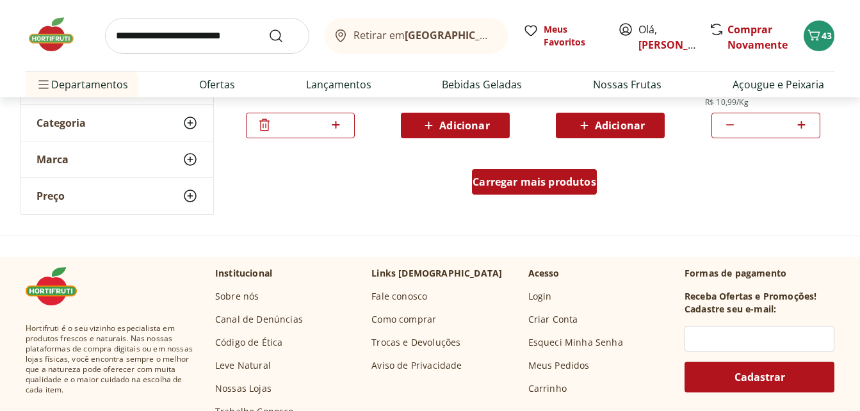
click at [543, 189] on div "Carregar mais produtos" at bounding box center [534, 182] width 125 height 26
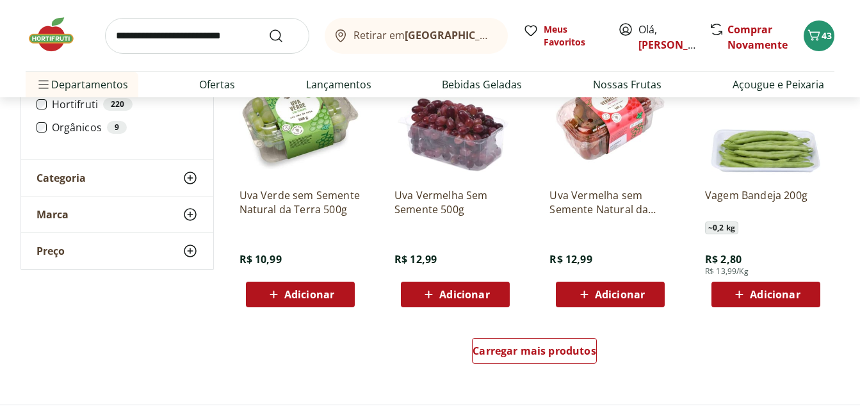
scroll to position [15793, 0]
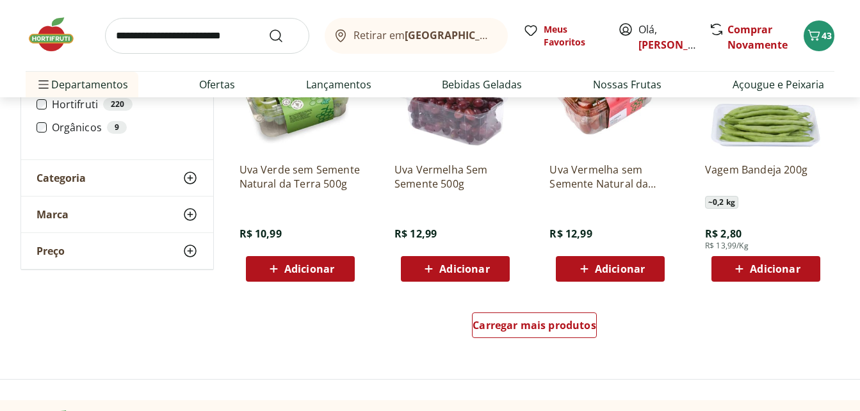
click at [764, 270] on span "Adicionar" at bounding box center [775, 269] width 50 height 10
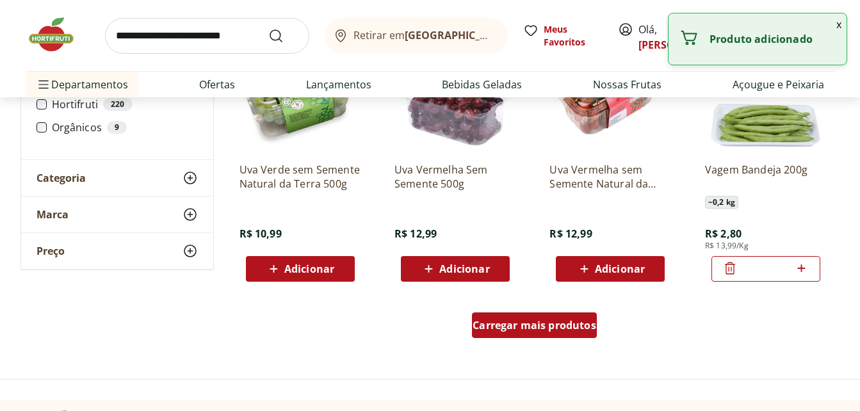
click at [534, 322] on span "Carregar mais produtos" at bounding box center [535, 325] width 124 height 10
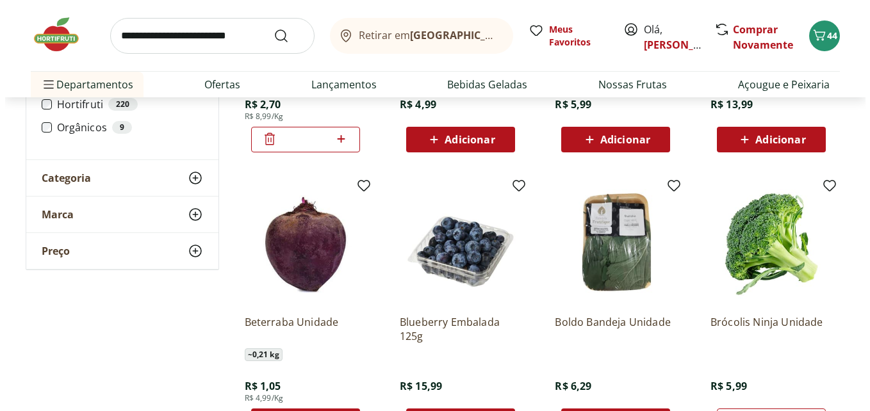
scroll to position [3459, 0]
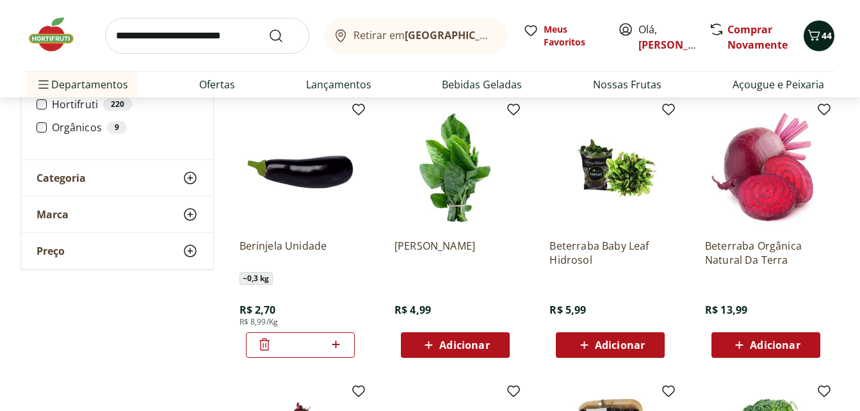
click at [824, 37] on span "44" at bounding box center [827, 35] width 10 height 12
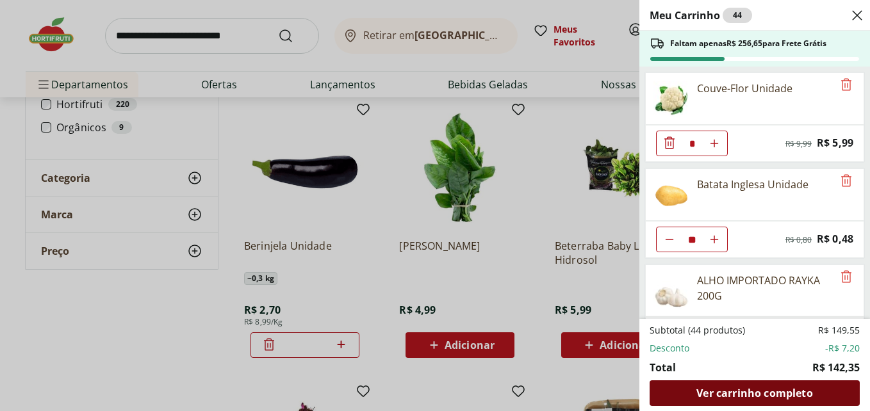
click at [746, 392] on span "Ver carrinho completo" at bounding box center [754, 393] width 116 height 10
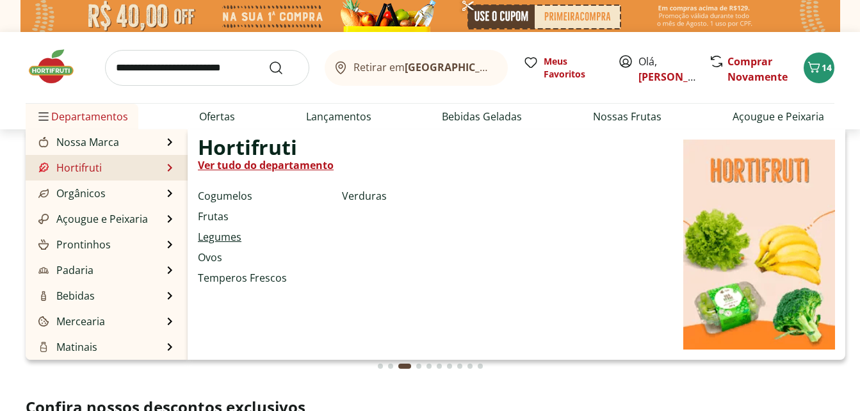
click at [213, 236] on link "Legumes" at bounding box center [220, 236] width 44 height 15
select select "**********"
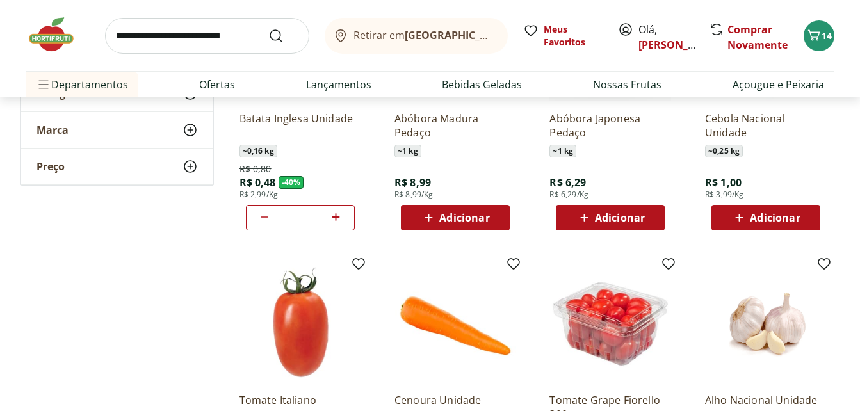
scroll to position [252, 0]
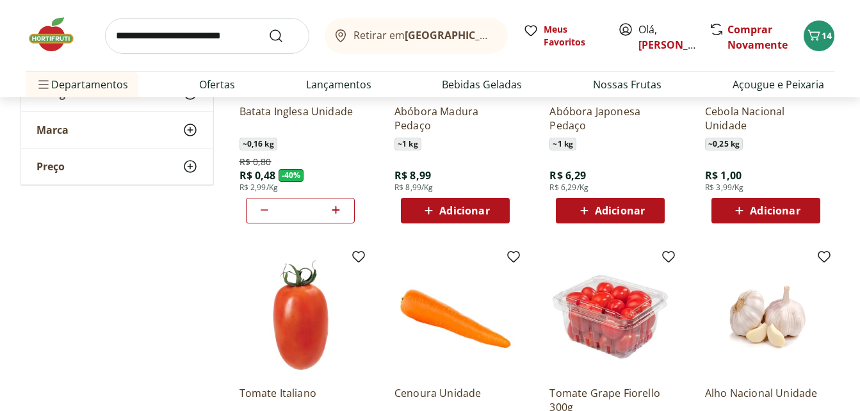
click at [762, 206] on span "Adicionar" at bounding box center [775, 211] width 50 height 10
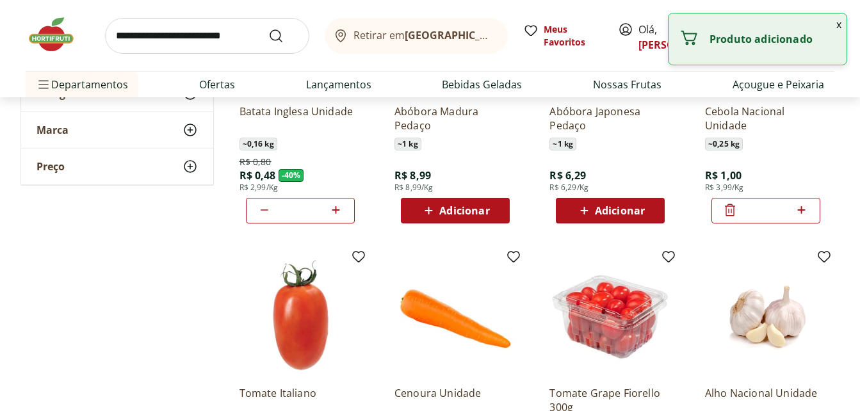
click at [805, 210] on icon at bounding box center [802, 210] width 8 height 8
type input "*"
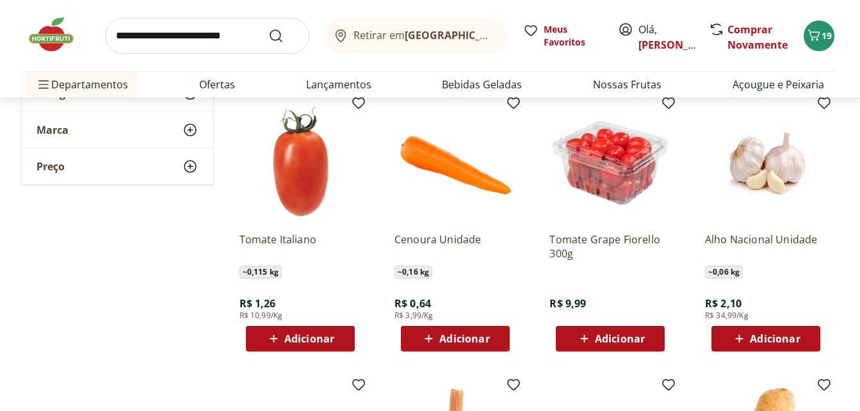
scroll to position [448, 0]
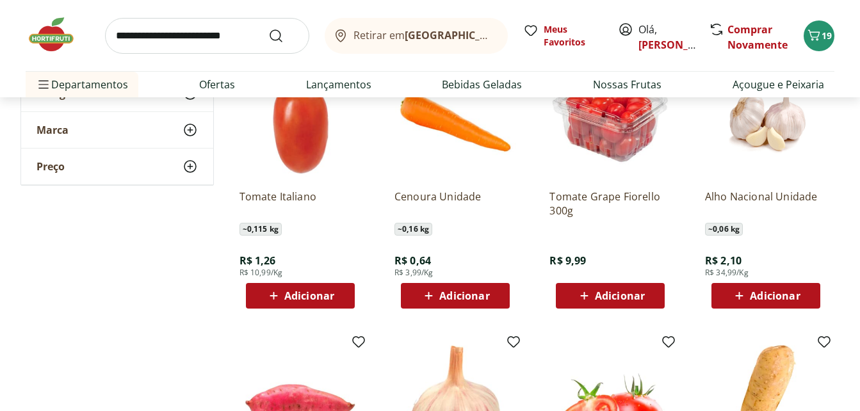
click at [304, 297] on span "Adicionar" at bounding box center [309, 296] width 50 height 10
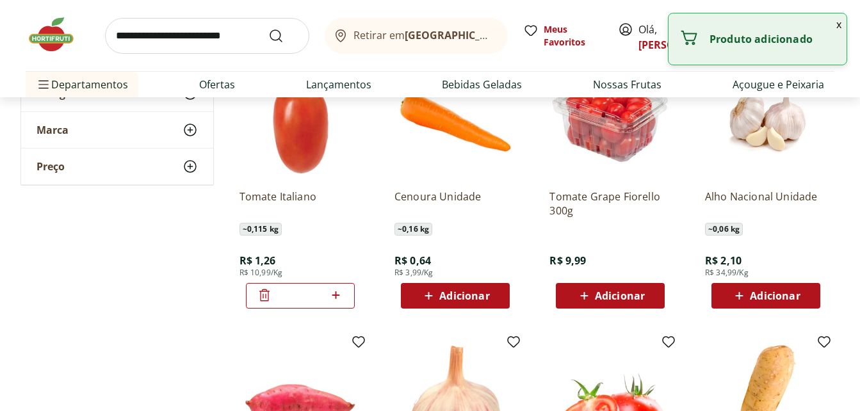
click at [337, 293] on icon at bounding box center [336, 295] width 16 height 15
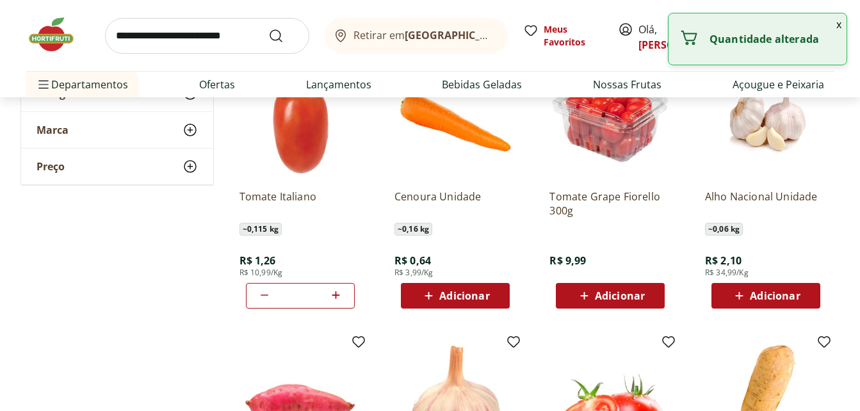
click at [337, 293] on icon at bounding box center [336, 295] width 16 height 15
click at [264, 288] on icon at bounding box center [264, 295] width 15 height 15
type input "*"
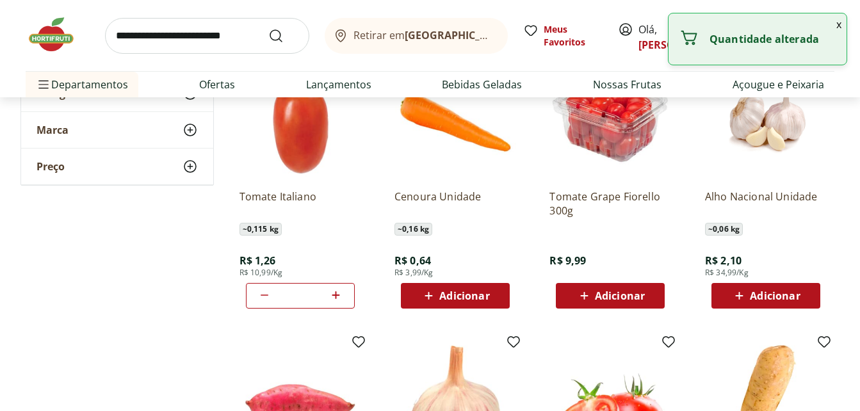
click at [455, 293] on span "Adicionar" at bounding box center [464, 296] width 50 height 10
click at [486, 294] on icon at bounding box center [491, 295] width 16 height 15
type input "*"
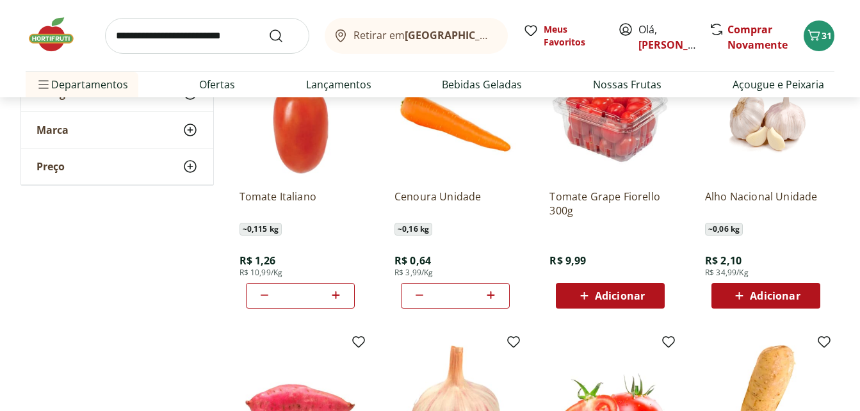
click at [609, 291] on span "Adicionar" at bounding box center [620, 296] width 50 height 10
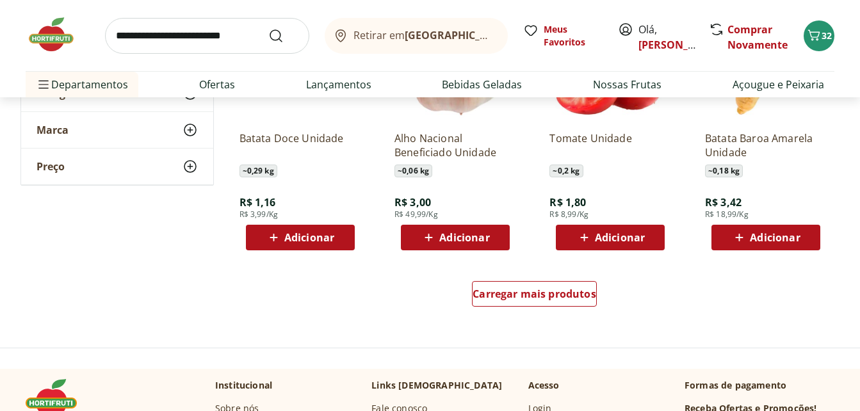
scroll to position [807, 0]
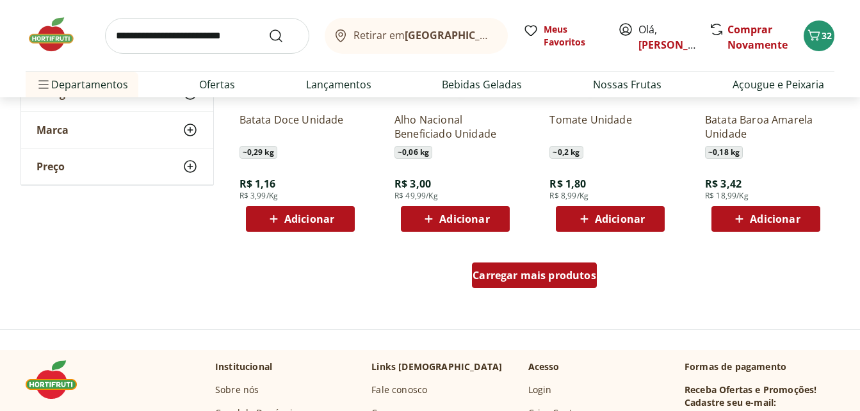
click at [557, 285] on div "Carregar mais produtos" at bounding box center [534, 276] width 125 height 26
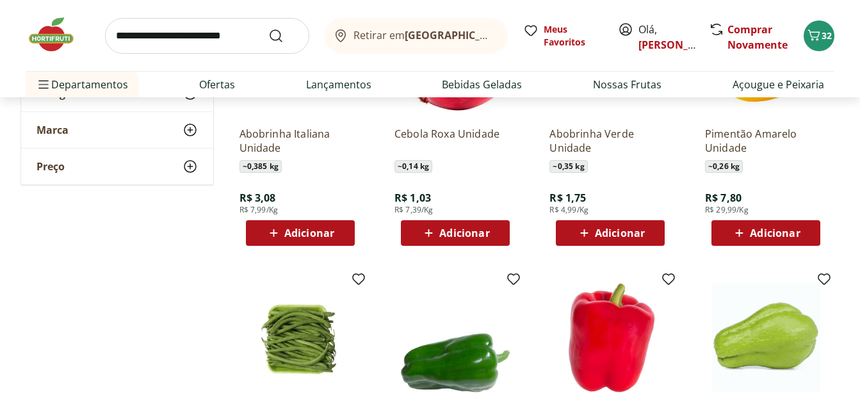
scroll to position [1090, 0]
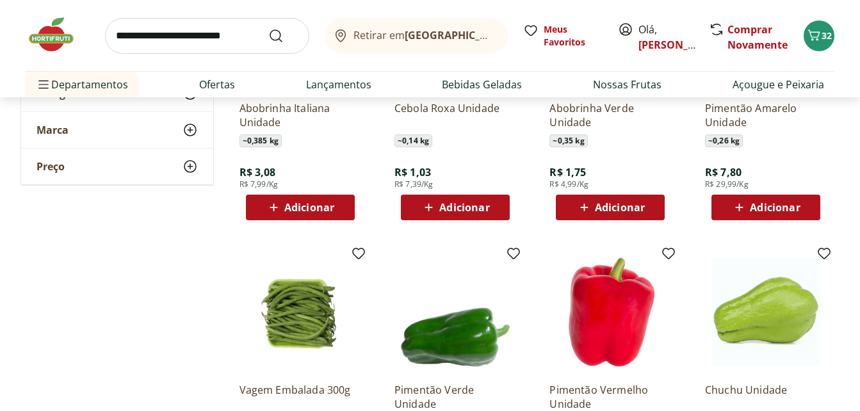
click at [457, 210] on span "Adicionar" at bounding box center [464, 207] width 50 height 10
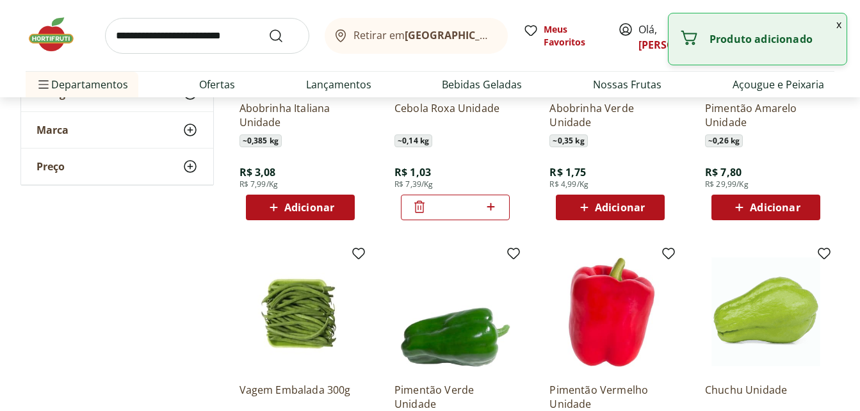
click at [491, 206] on icon at bounding box center [491, 207] width 8 height 8
type input "*"
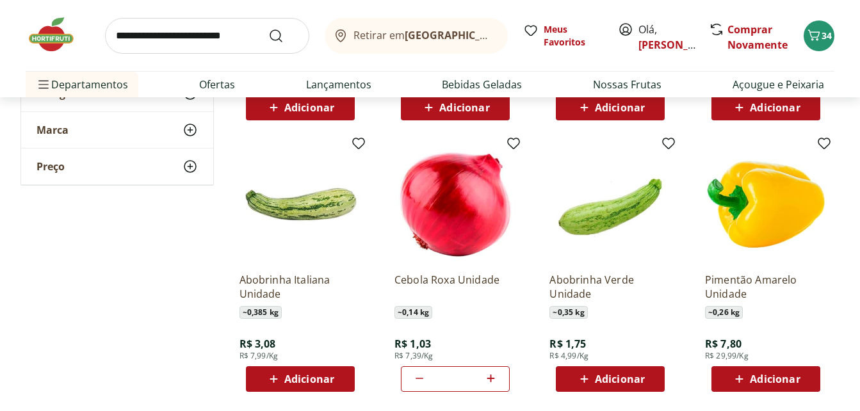
scroll to position [949, 0]
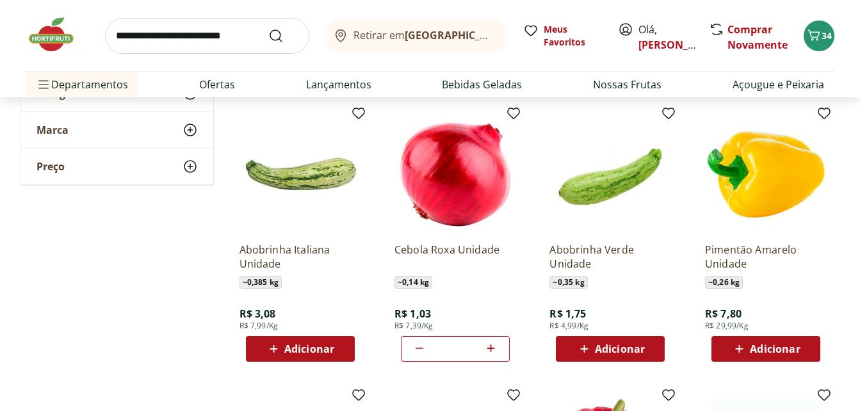
click at [771, 348] on span "Adicionar" at bounding box center [775, 349] width 50 height 10
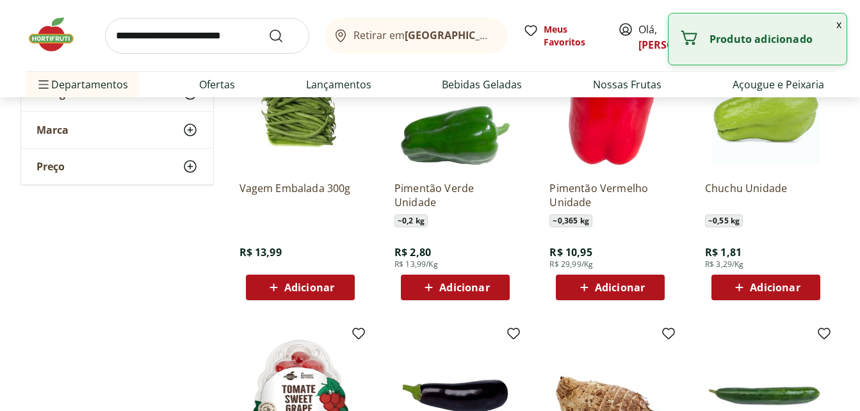
scroll to position [1302, 0]
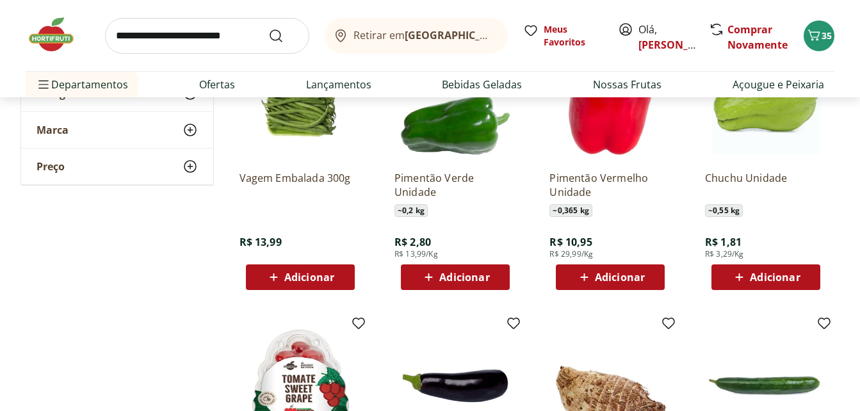
click at [622, 275] on span "Adicionar" at bounding box center [620, 277] width 50 height 10
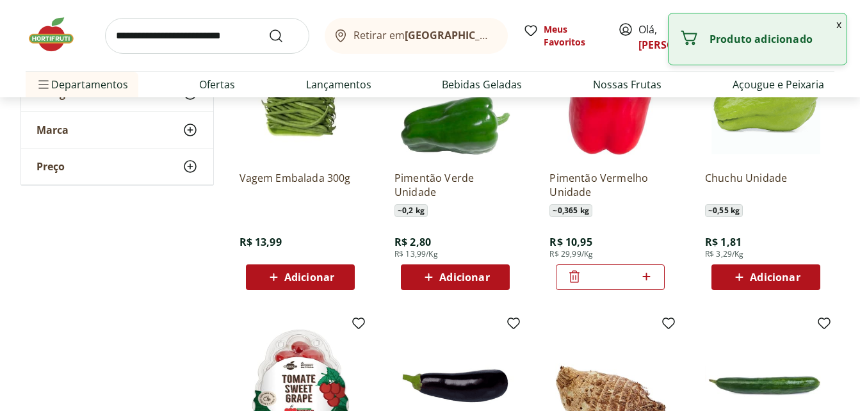
click at [775, 275] on span "Adicionar" at bounding box center [775, 277] width 50 height 10
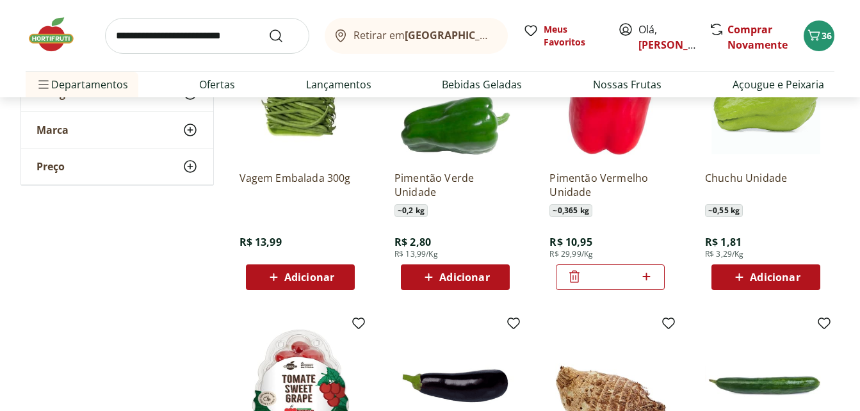
click at [300, 277] on span "Adicionar" at bounding box center [309, 277] width 50 height 10
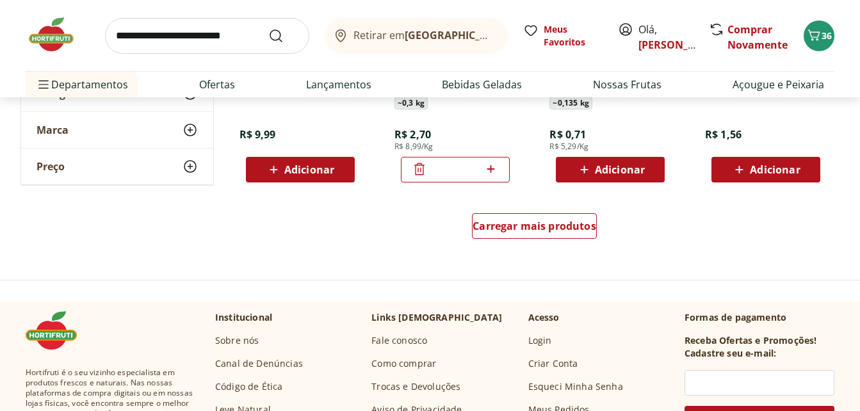
scroll to position [1707, 0]
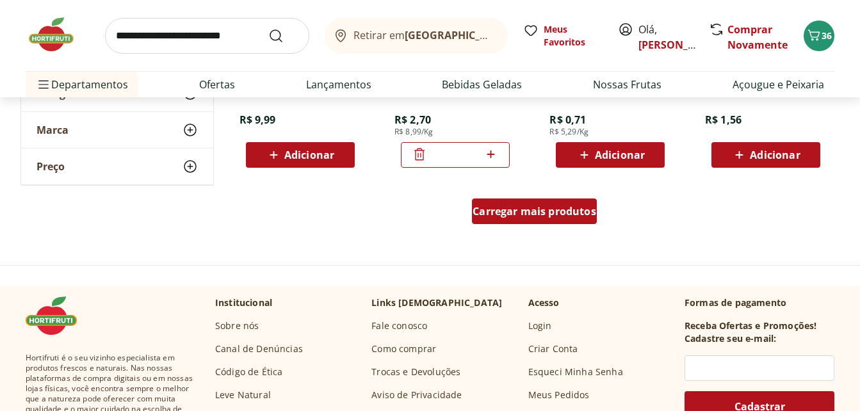
click at [557, 211] on span "Carregar mais produtos" at bounding box center [535, 211] width 124 height 10
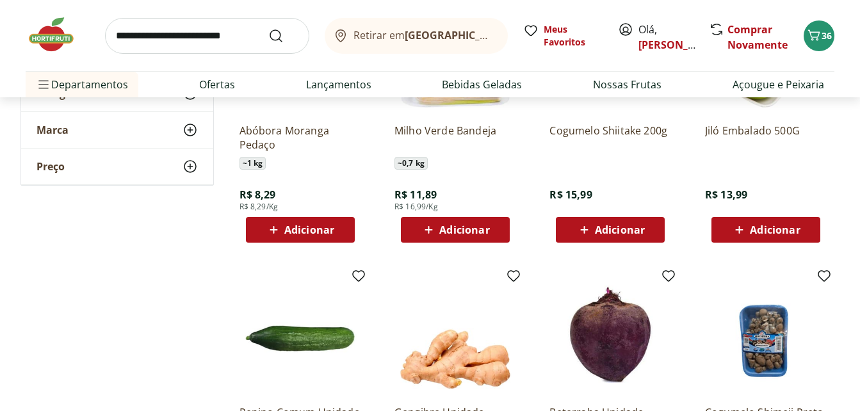
scroll to position [2179, 0]
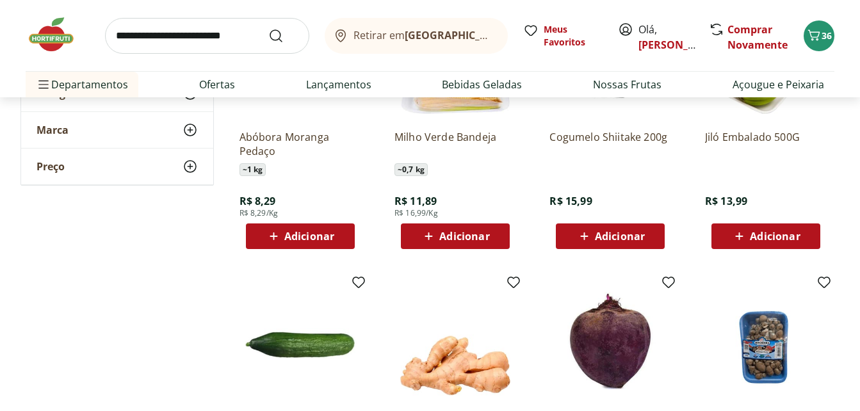
click at [464, 234] on span "Adicionar" at bounding box center [464, 236] width 50 height 10
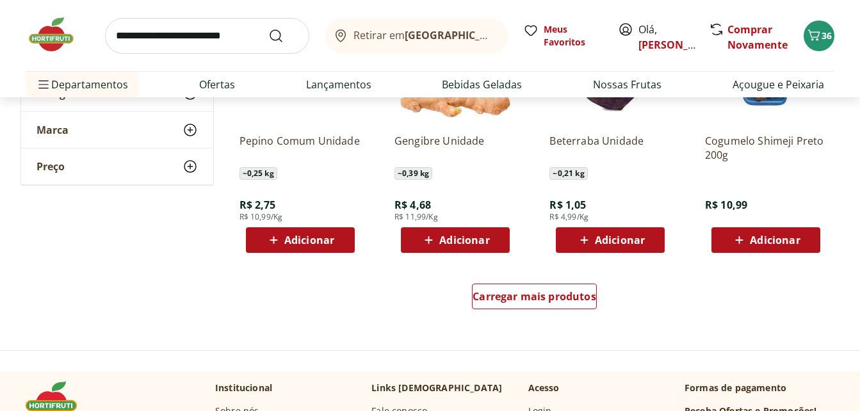
scroll to position [2514, 0]
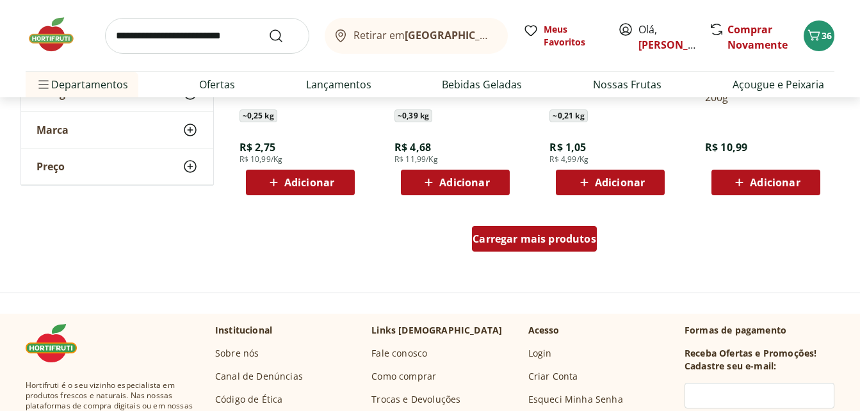
click at [566, 239] on span "Carregar mais produtos" at bounding box center [535, 239] width 124 height 10
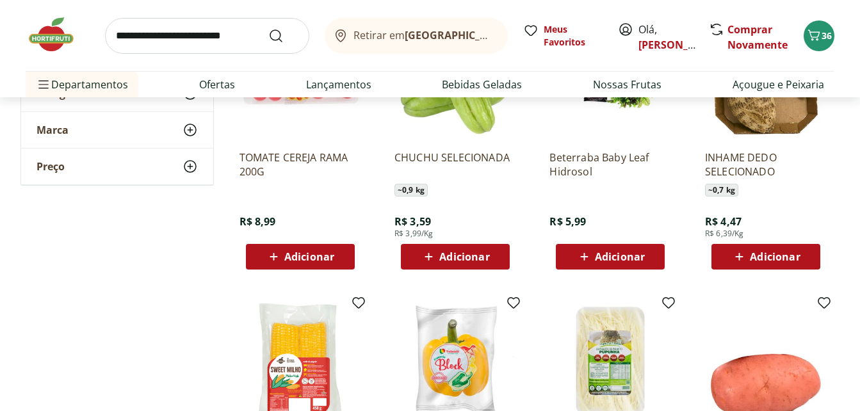
scroll to position [3009, 0]
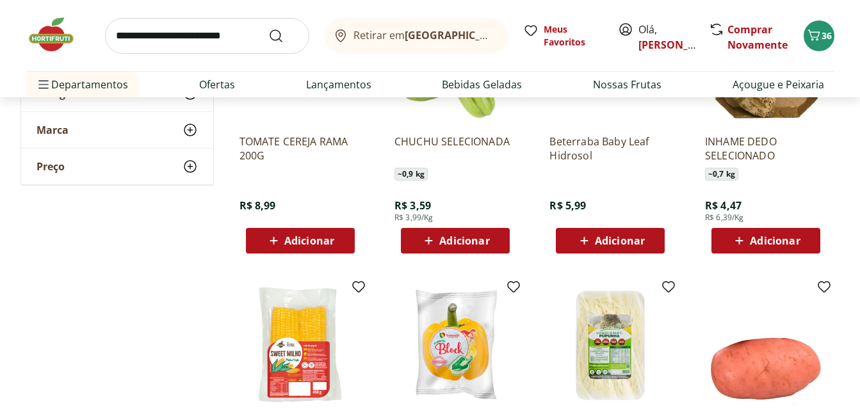
click at [466, 236] on span "Adicionar" at bounding box center [464, 241] width 50 height 10
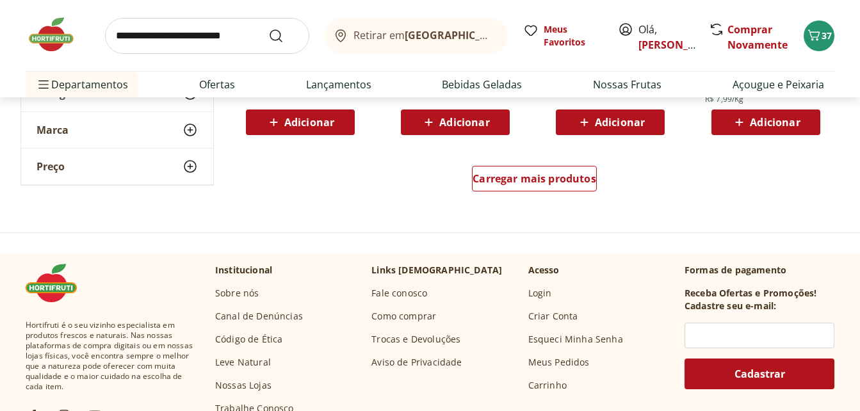
scroll to position [3441, 0]
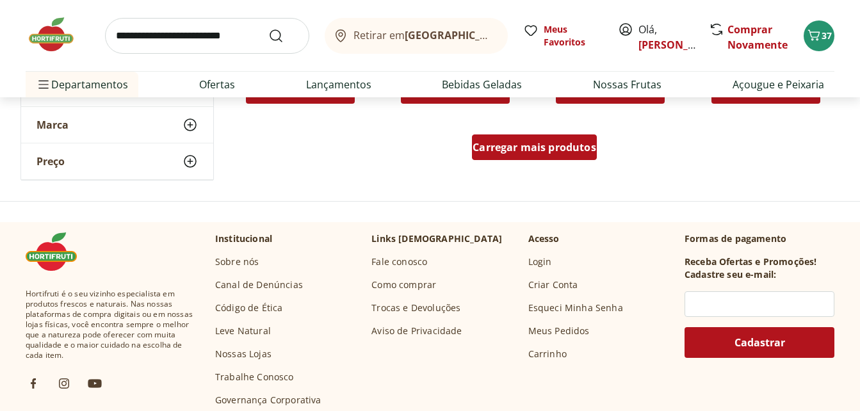
click at [561, 143] on span "Carregar mais produtos" at bounding box center [535, 147] width 124 height 10
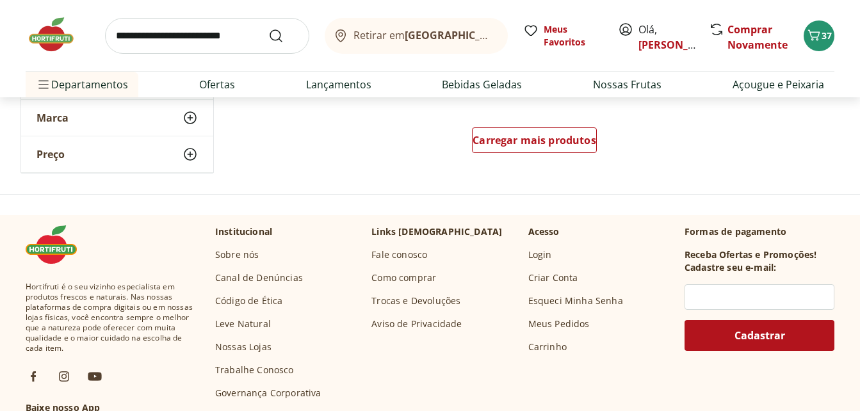
scroll to position [4293, 0]
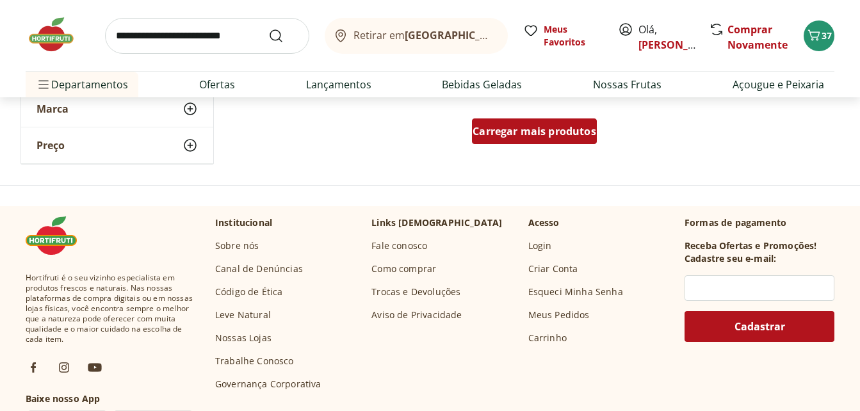
click at [525, 135] on span "Carregar mais produtos" at bounding box center [535, 131] width 124 height 10
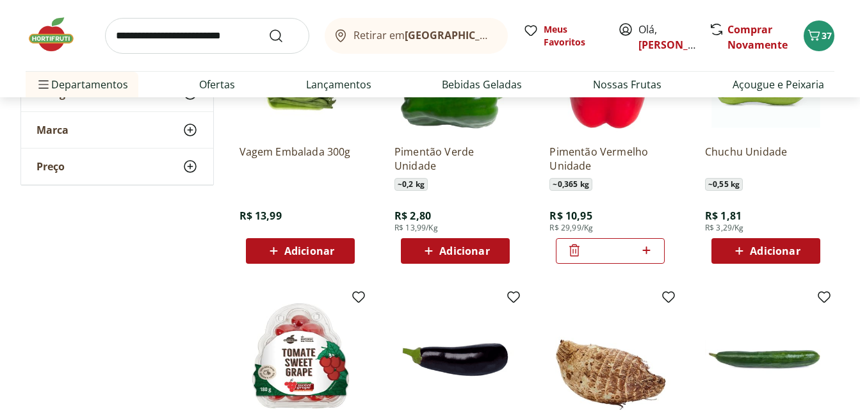
scroll to position [1339, 0]
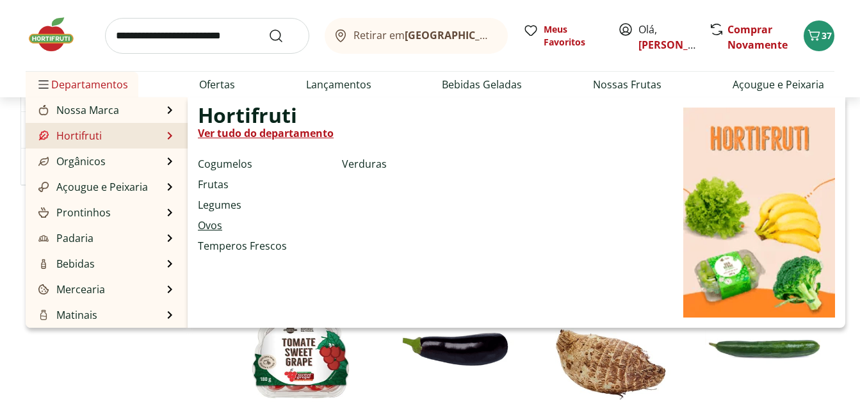
click at [216, 223] on link "Ovos" at bounding box center [210, 225] width 24 height 15
select select "**********"
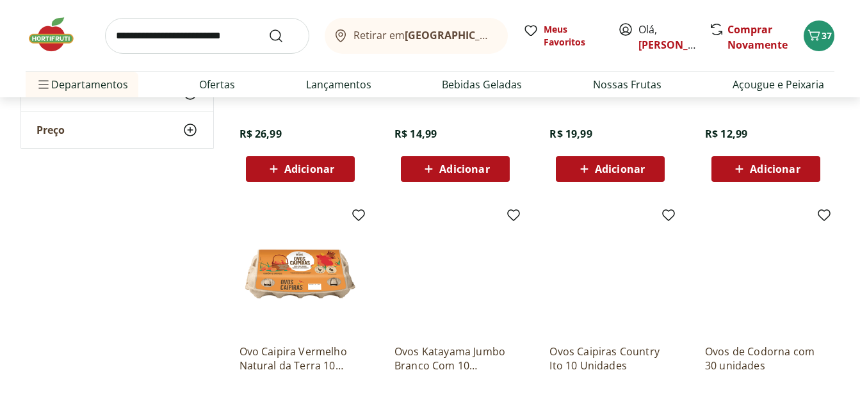
scroll to position [662, 0]
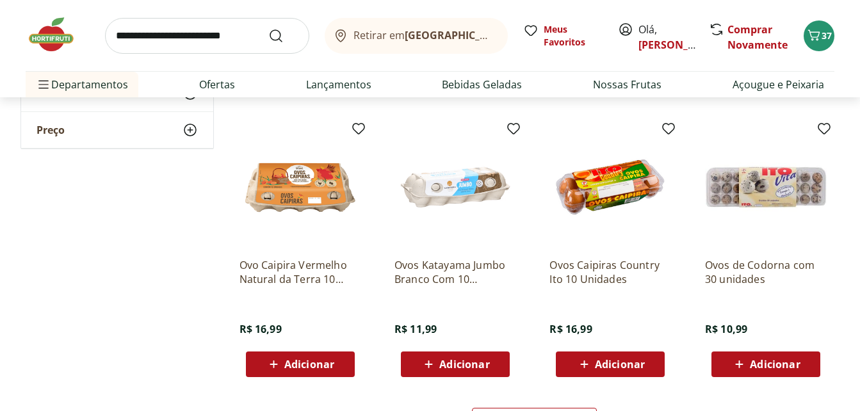
click at [605, 365] on span "Adicionar" at bounding box center [620, 364] width 50 height 10
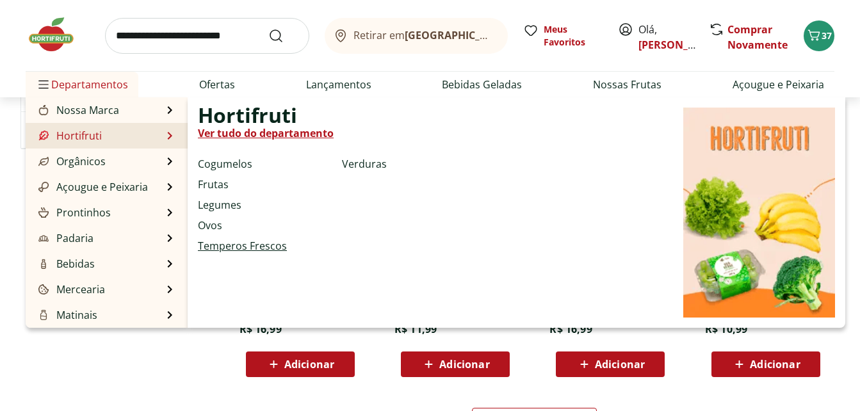
click at [257, 248] on link "Temperos Frescos" at bounding box center [242, 245] width 89 height 15
select select "**********"
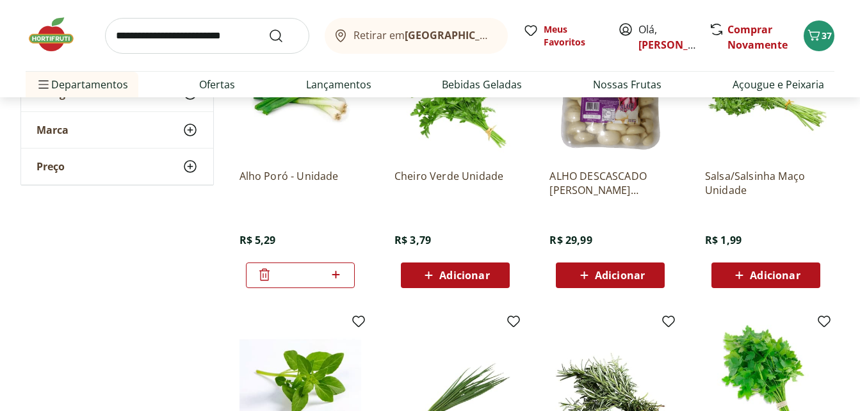
scroll to position [201, 0]
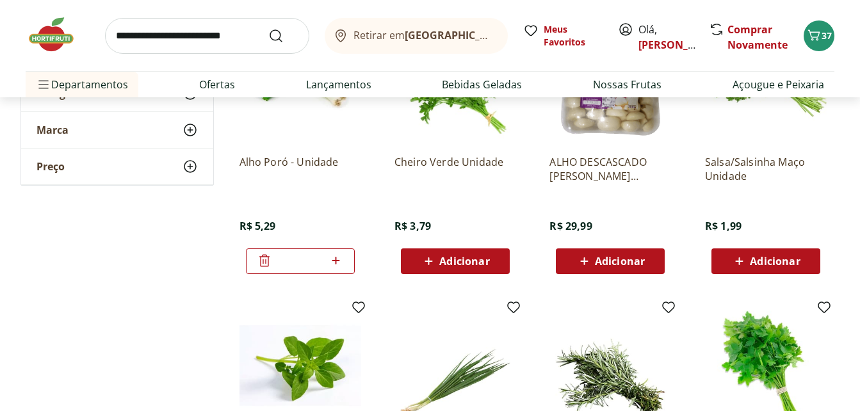
click at [337, 263] on icon at bounding box center [336, 260] width 16 height 15
type input "*"
click at [470, 260] on span "Adicionar" at bounding box center [464, 261] width 50 height 10
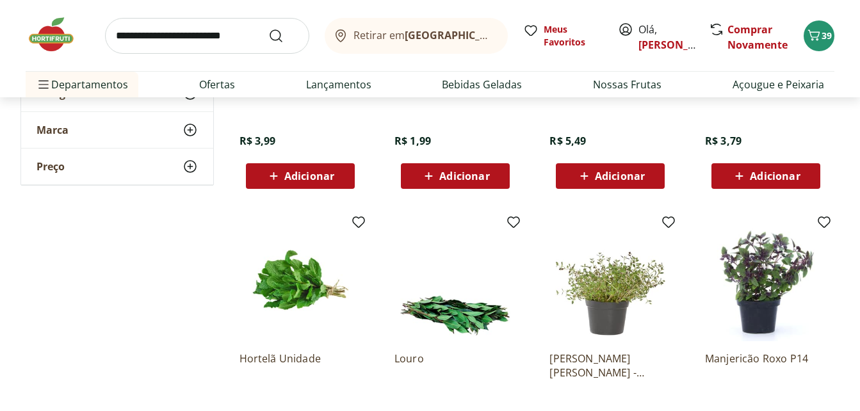
scroll to position [582, 0]
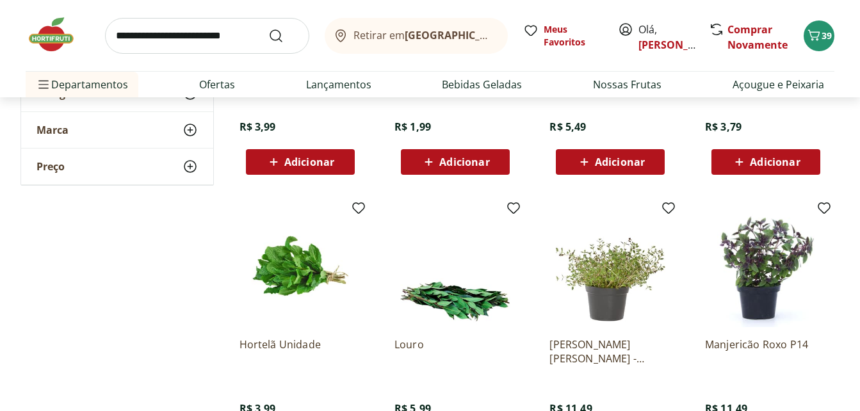
click at [767, 162] on span "Adicionar" at bounding box center [775, 162] width 50 height 10
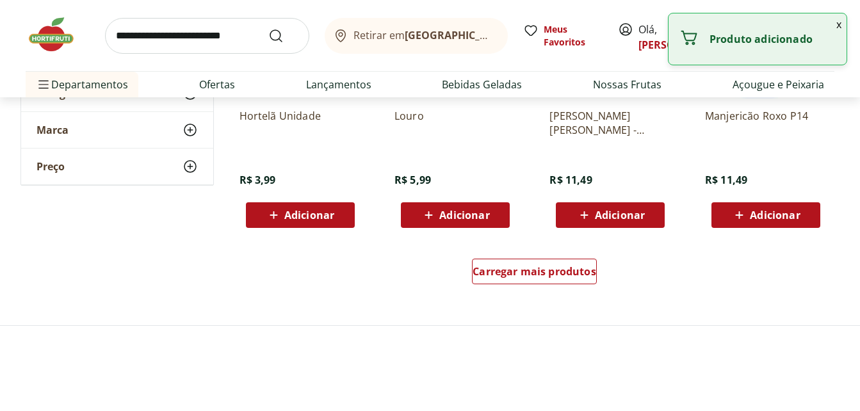
scroll to position [829, 0]
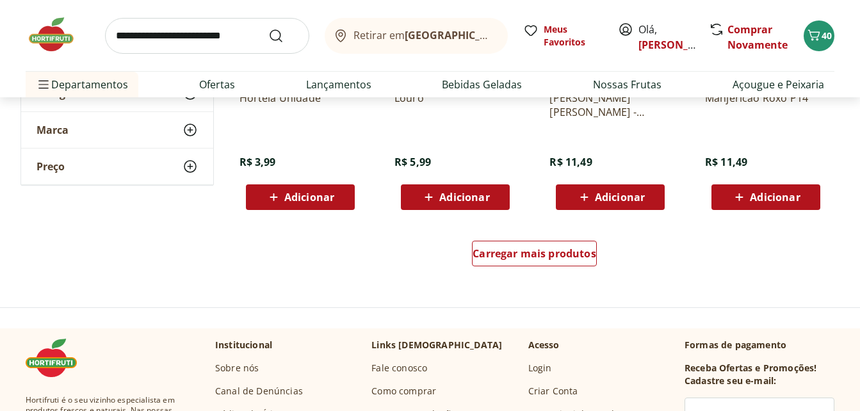
click at [468, 194] on span "Adicionar" at bounding box center [464, 197] width 50 height 10
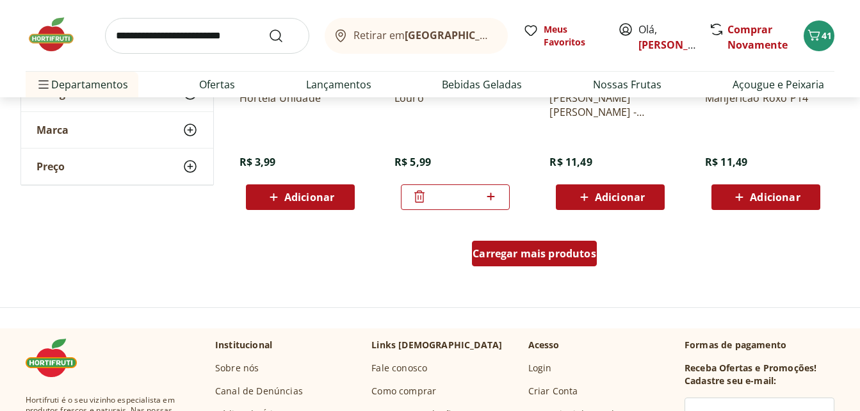
click at [523, 249] on span "Carregar mais produtos" at bounding box center [535, 254] width 124 height 10
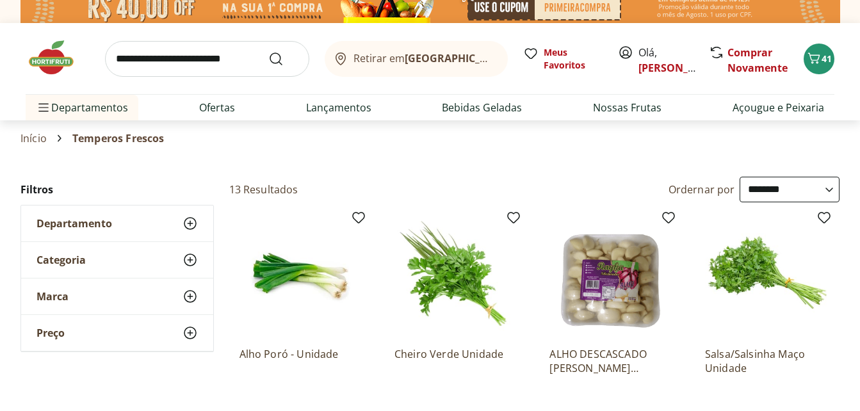
scroll to position [17, 0]
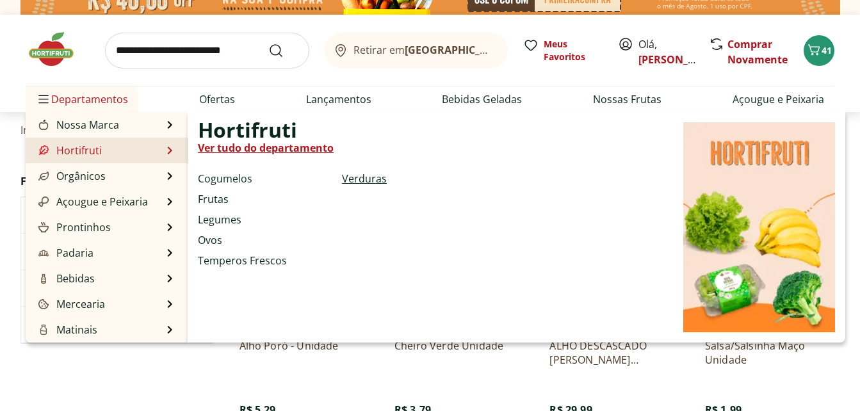
click at [356, 179] on link "Verduras" at bounding box center [364, 178] width 45 height 15
select select "**********"
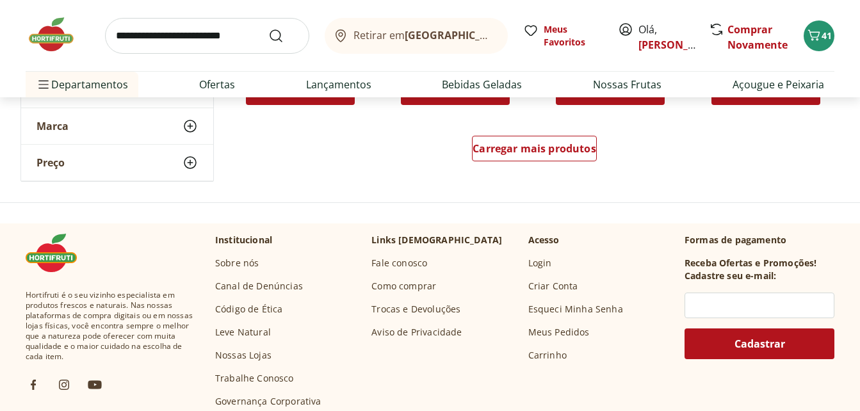
scroll to position [931, 0]
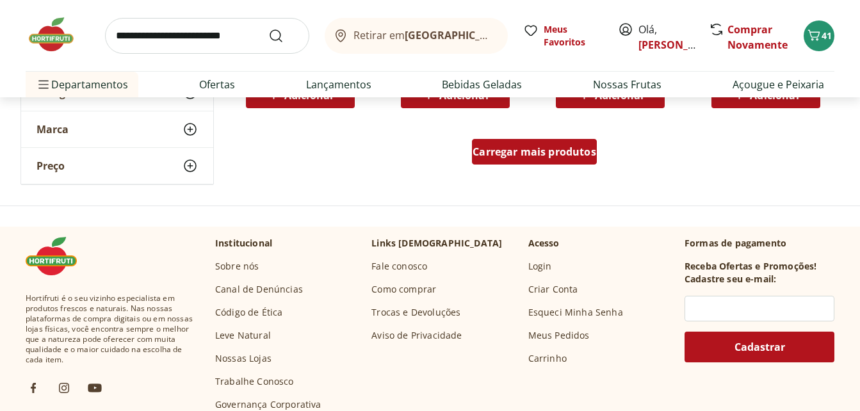
click at [561, 149] on span "Carregar mais produtos" at bounding box center [535, 152] width 124 height 10
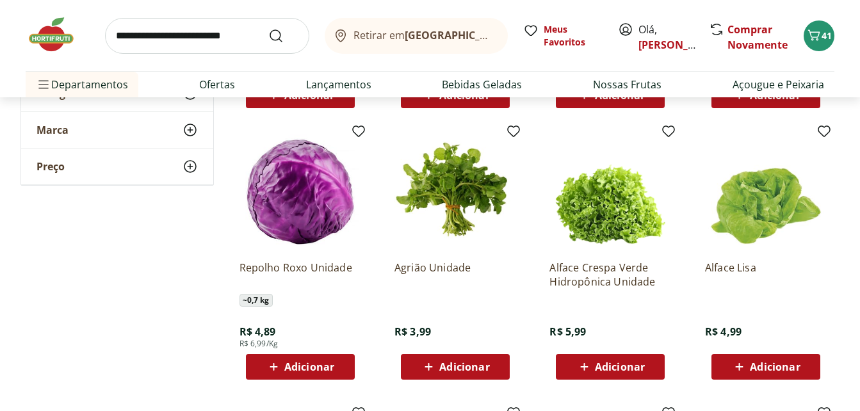
click at [295, 364] on span "Adicionar" at bounding box center [309, 367] width 50 height 10
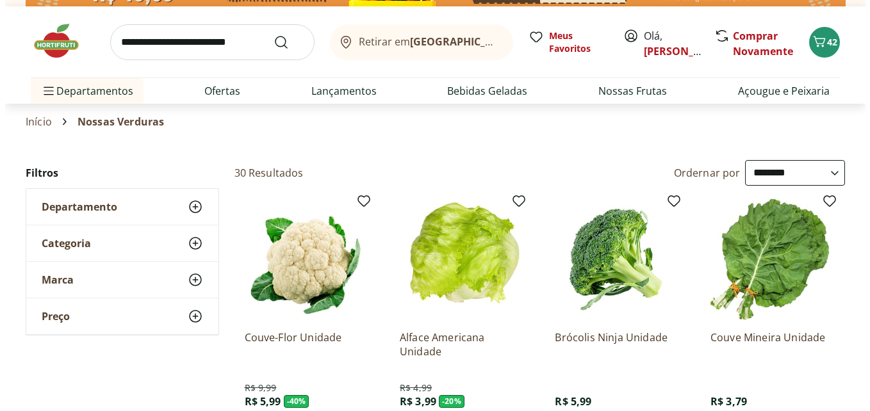
scroll to position [0, 0]
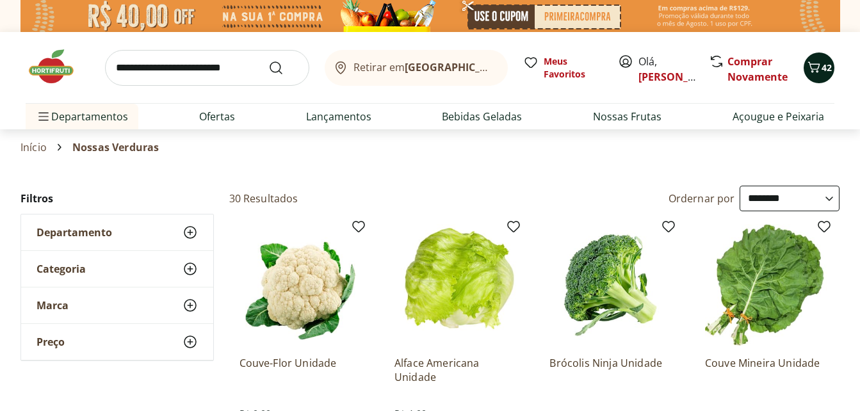
click at [819, 70] on icon "Carrinho" at bounding box center [813, 67] width 15 height 15
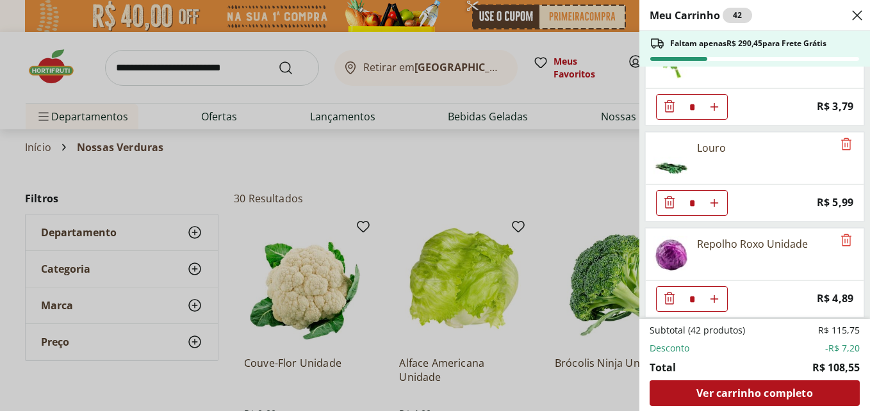
scroll to position [1386, 0]
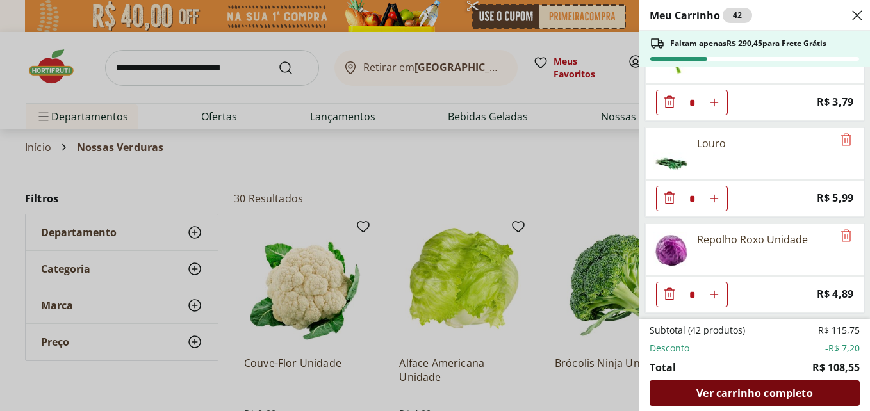
click at [751, 389] on span "Ver carrinho completo" at bounding box center [754, 393] width 116 height 10
